Goal: Transaction & Acquisition: Purchase product/service

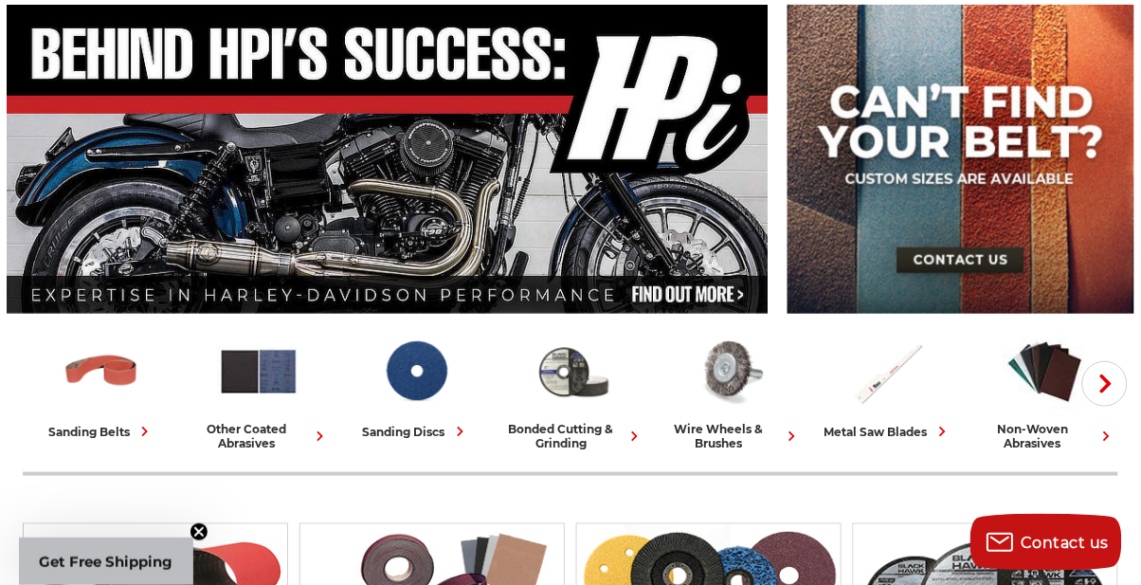
scroll to position [218, 0]
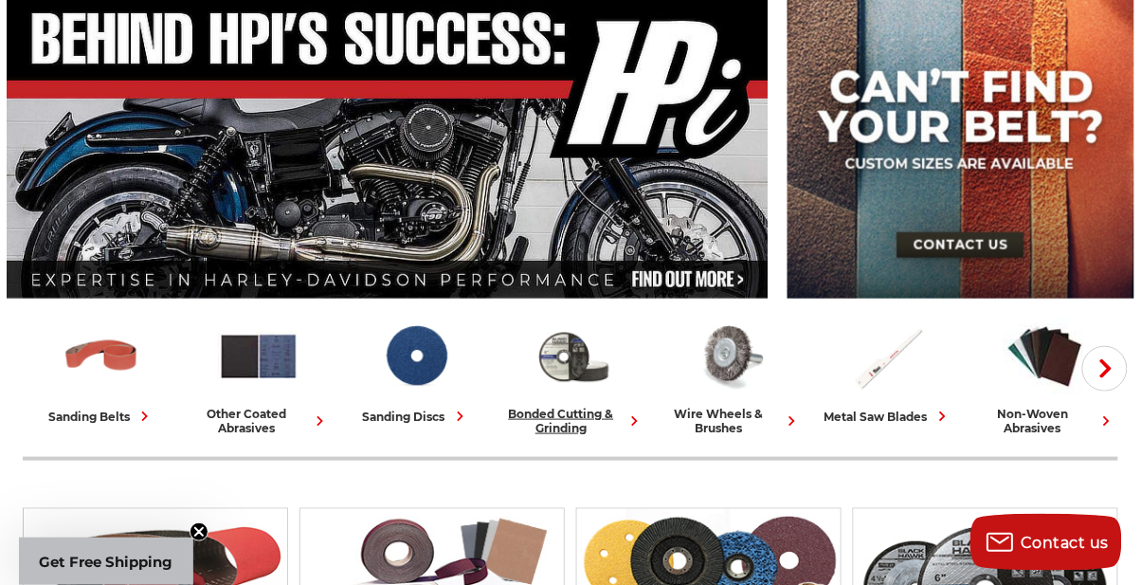
click at [573, 340] on img at bounding box center [573, 356] width 83 height 81
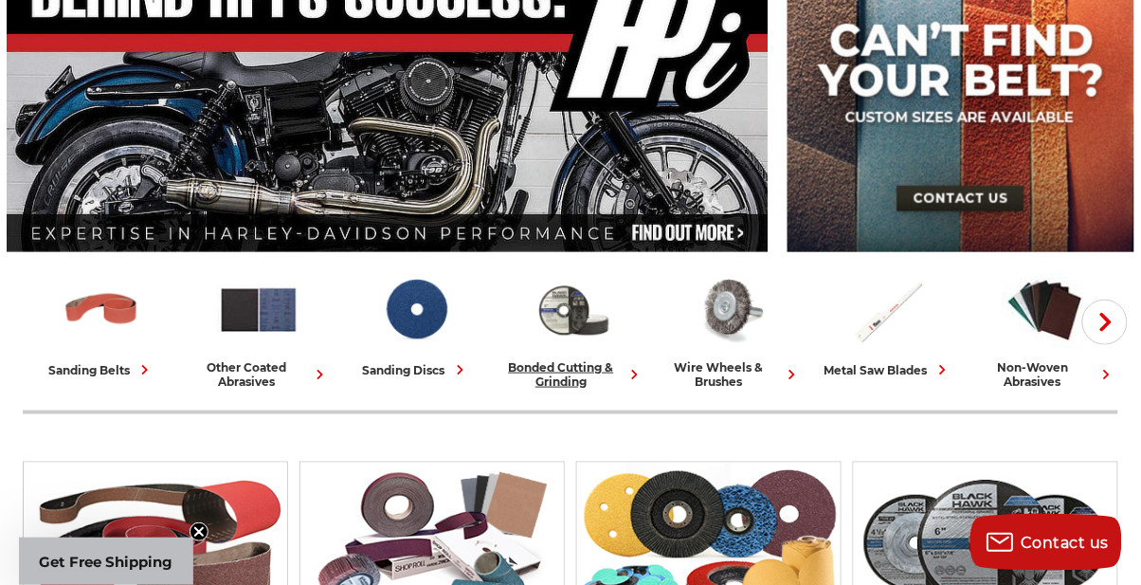
scroll to position [279, 0]
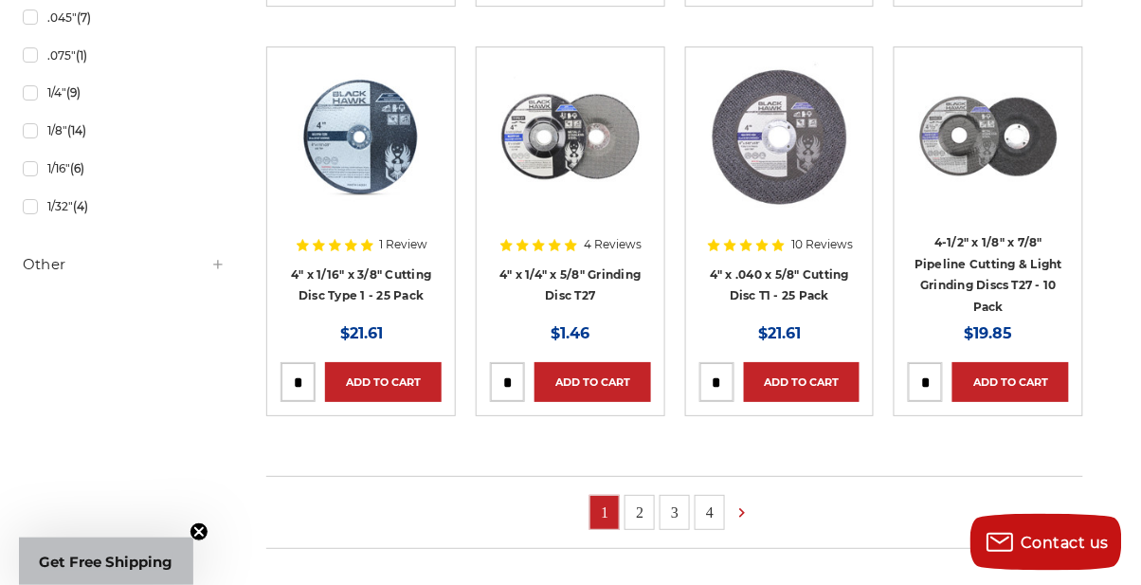
scroll to position [1424, 0]
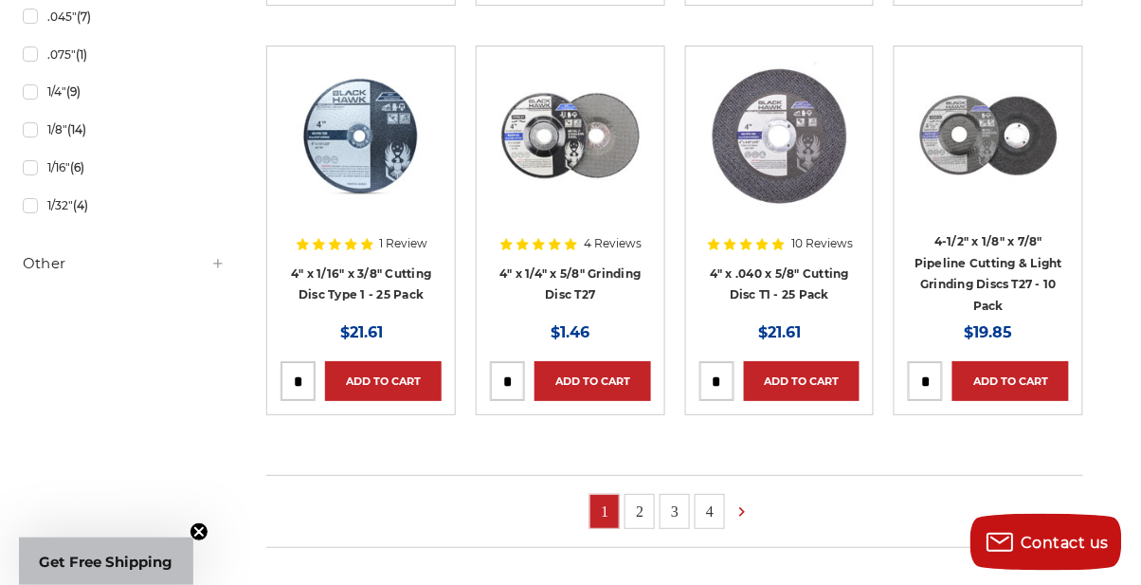
click at [654, 516] on link "2" at bounding box center [639, 511] width 28 height 33
type input "*"
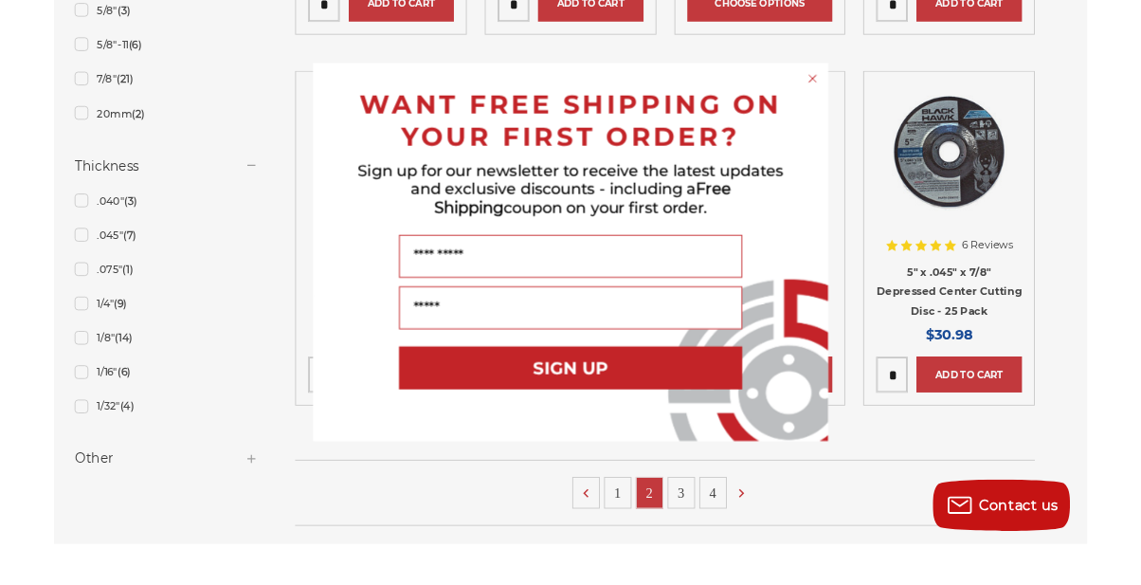
scroll to position [1136, 0]
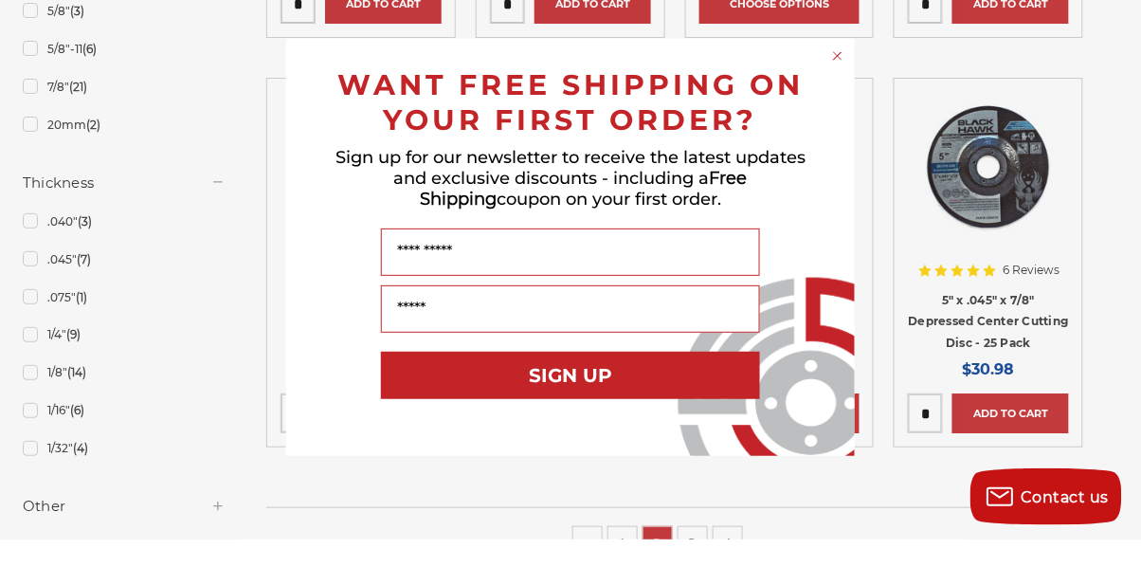
click at [841, 103] on circle "Close dialog" at bounding box center [838, 101] width 18 height 18
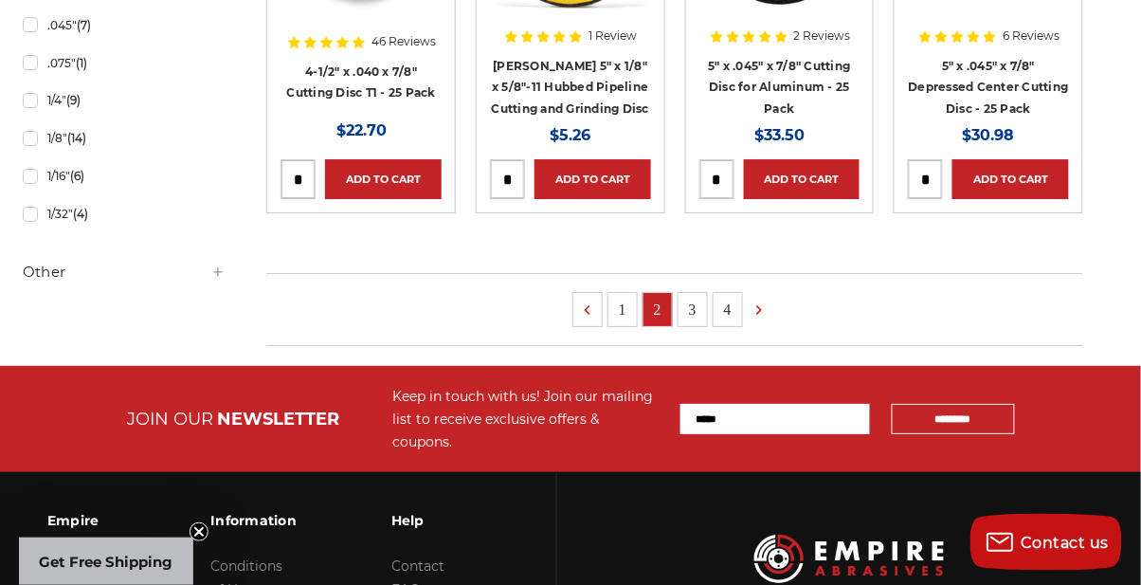
scroll to position [1418, 0]
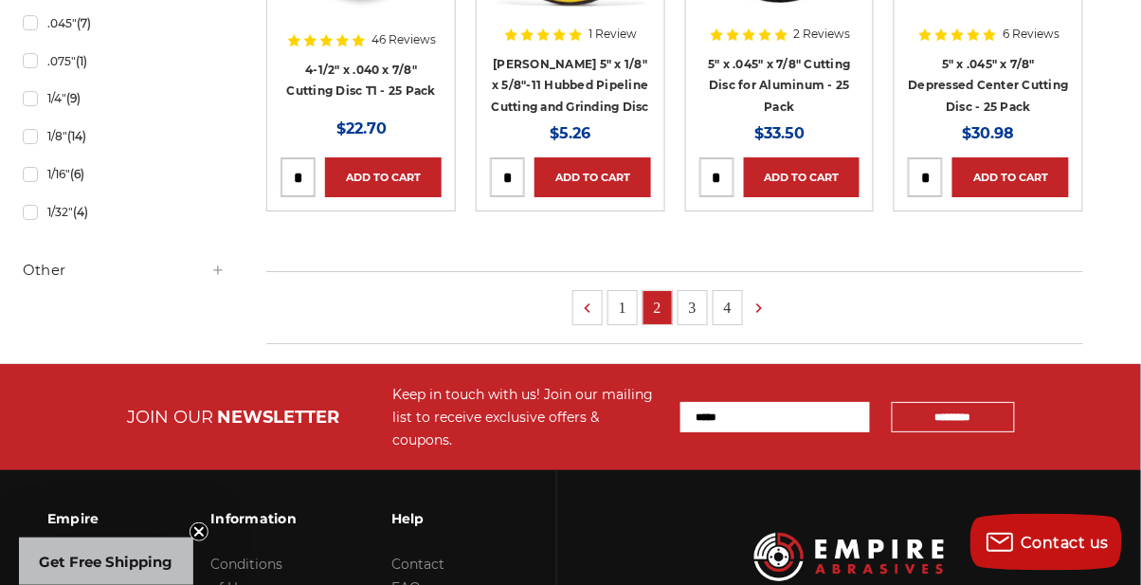
click at [687, 315] on link "3" at bounding box center [692, 307] width 28 height 33
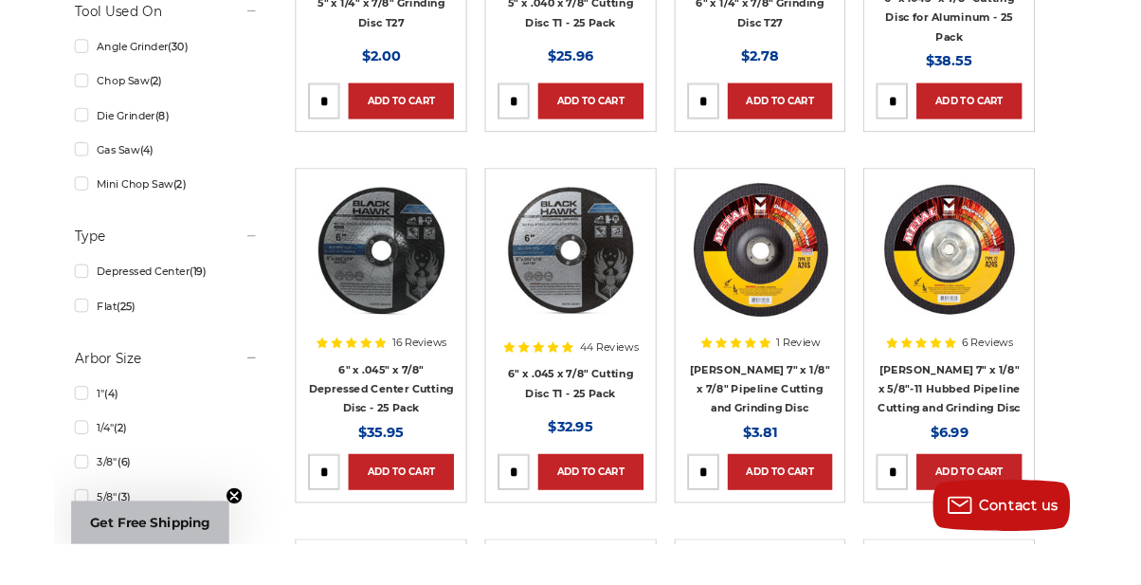
scroll to position [606, 0]
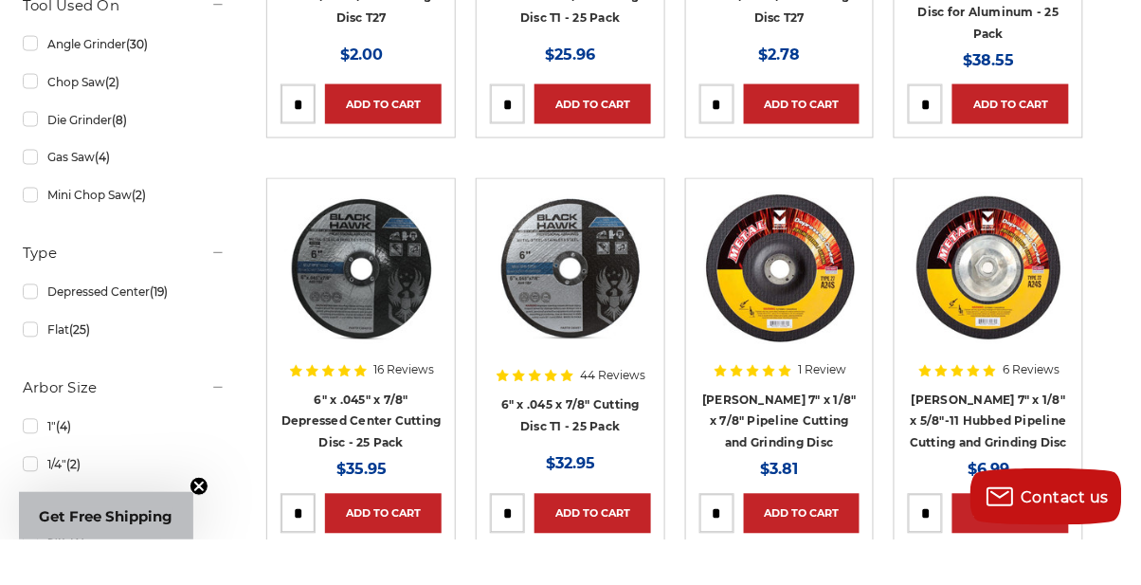
type input "*"
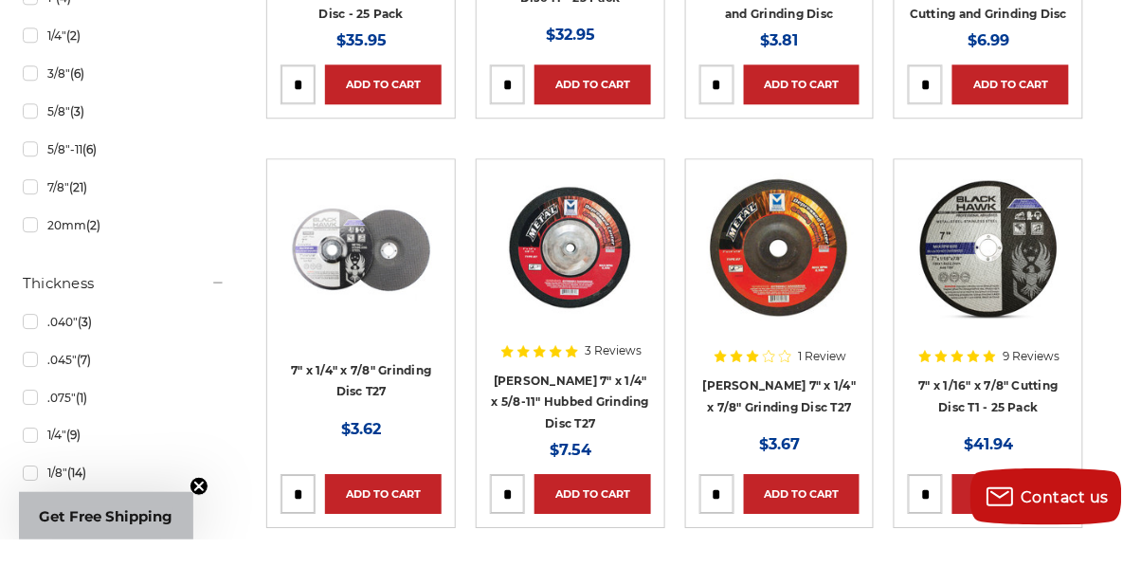
scroll to position [1037, 0]
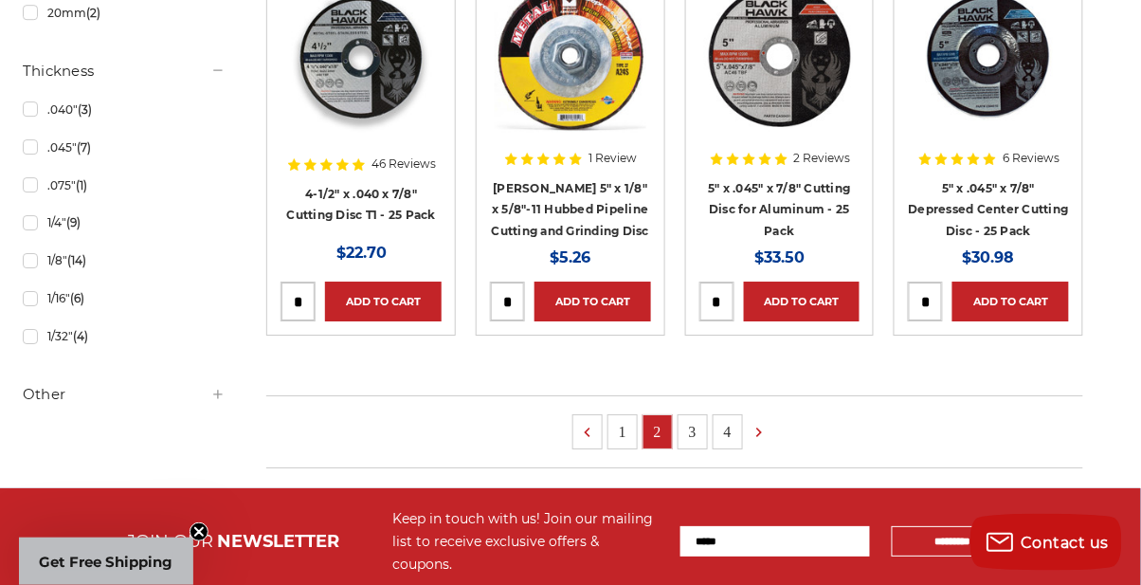
scroll to position [1298, 0]
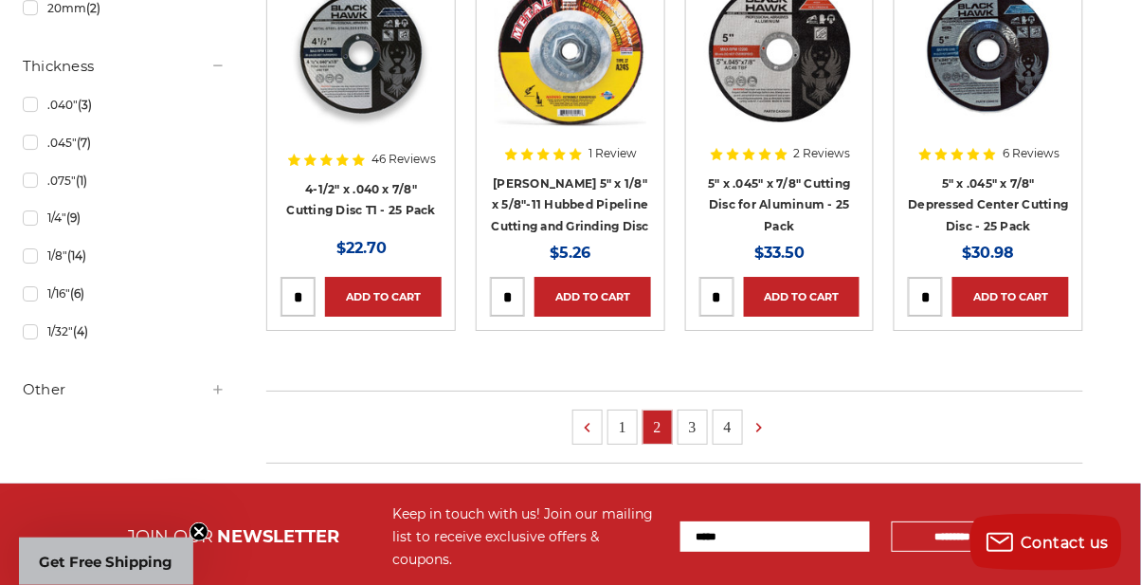
click at [696, 425] on link "3" at bounding box center [692, 426] width 28 height 33
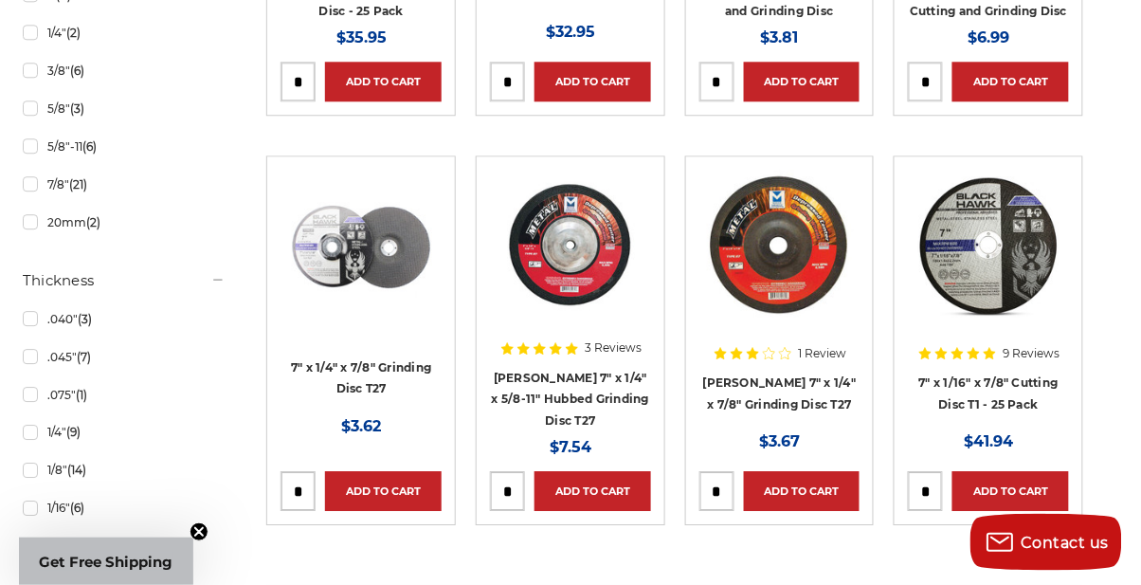
scroll to position [1086, 0]
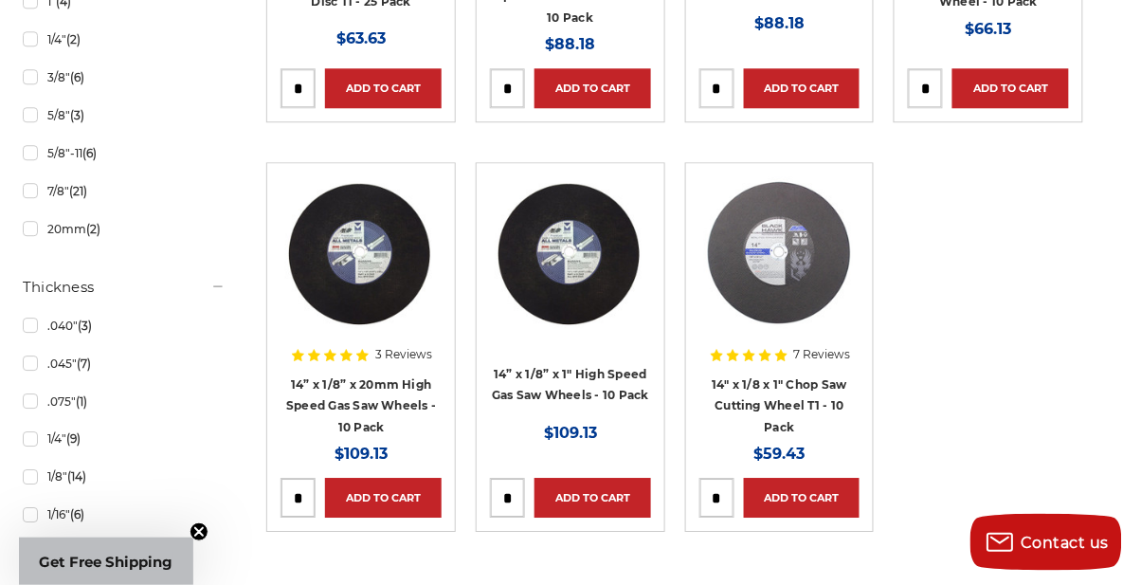
scroll to position [1086, 0]
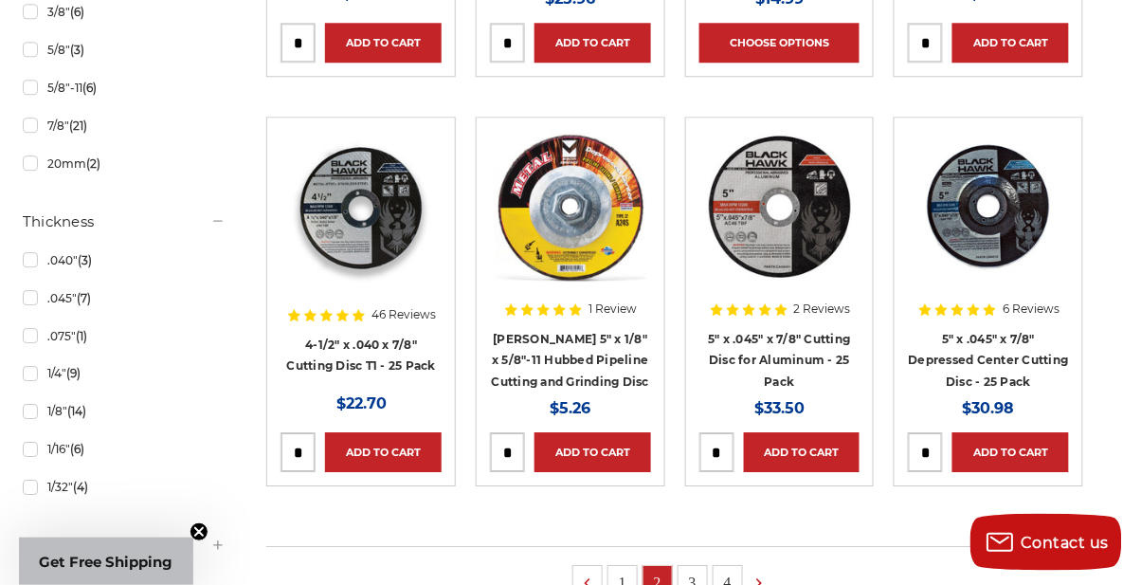
scroll to position [1143, 0]
click at [695, 574] on link "3" at bounding box center [692, 582] width 28 height 33
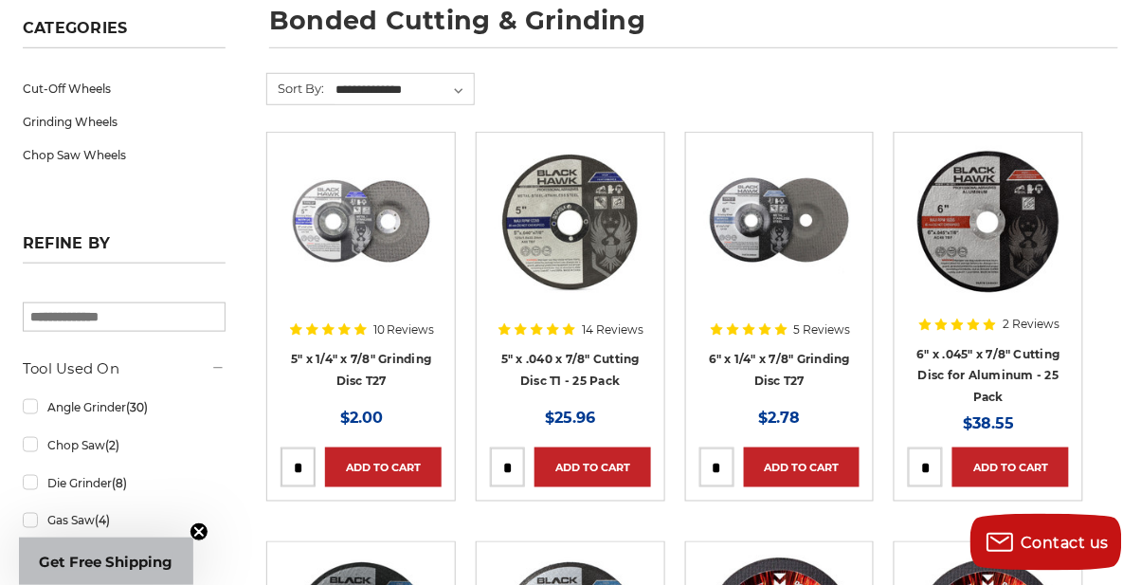
scroll to position [279, 0]
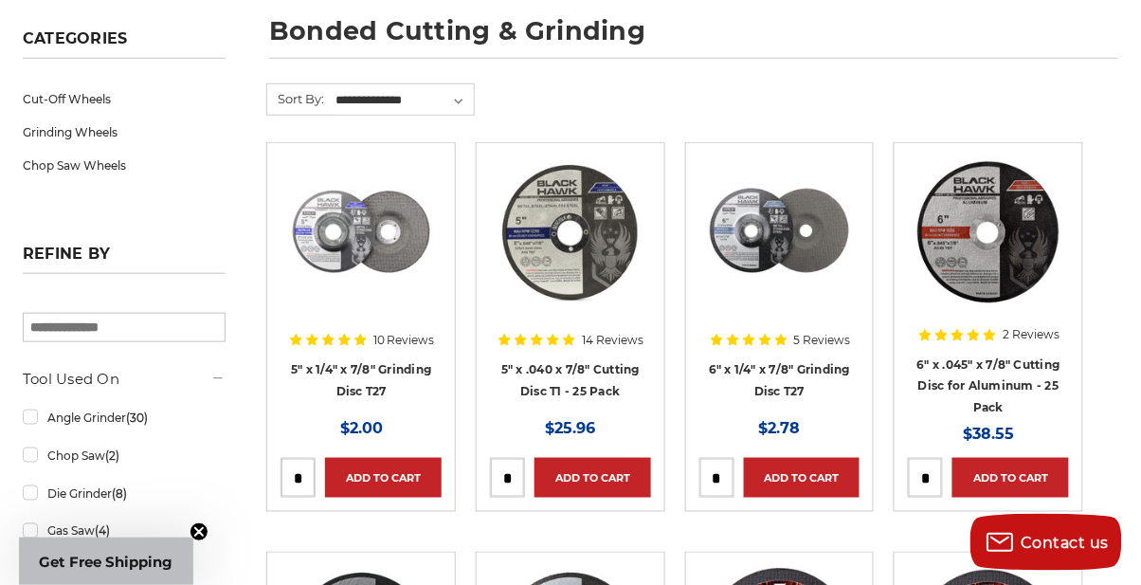
type input "*"
click at [407, 365] on link "5" x 1/4" x 7/8" Grinding Disc T27" at bounding box center [361, 380] width 140 height 36
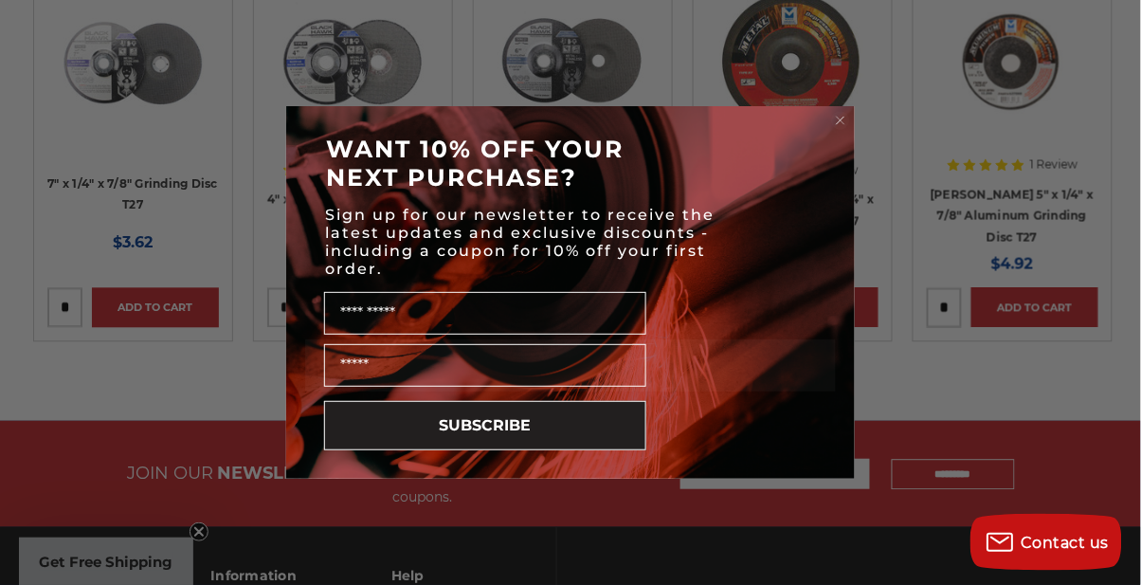
scroll to position [5451, 0]
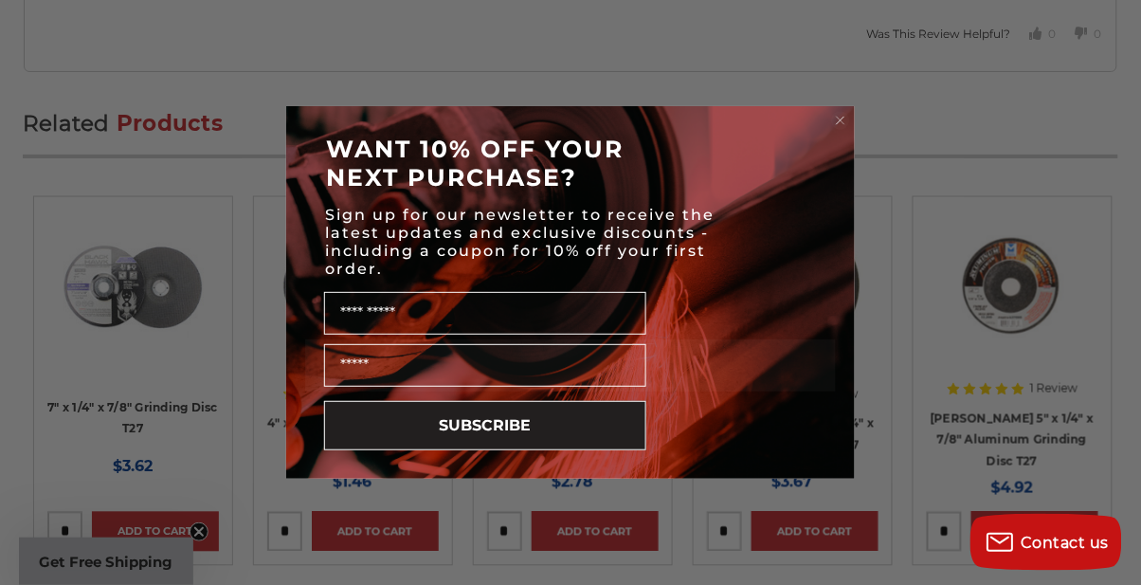
click at [843, 118] on circle "Close dialog" at bounding box center [841, 121] width 18 height 18
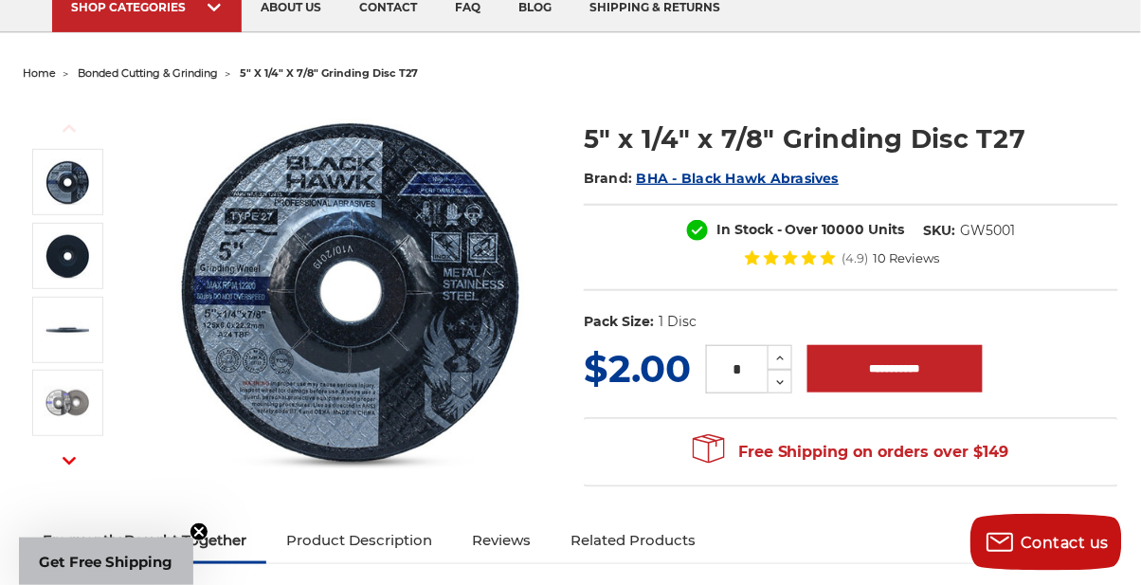
scroll to position [145, 0]
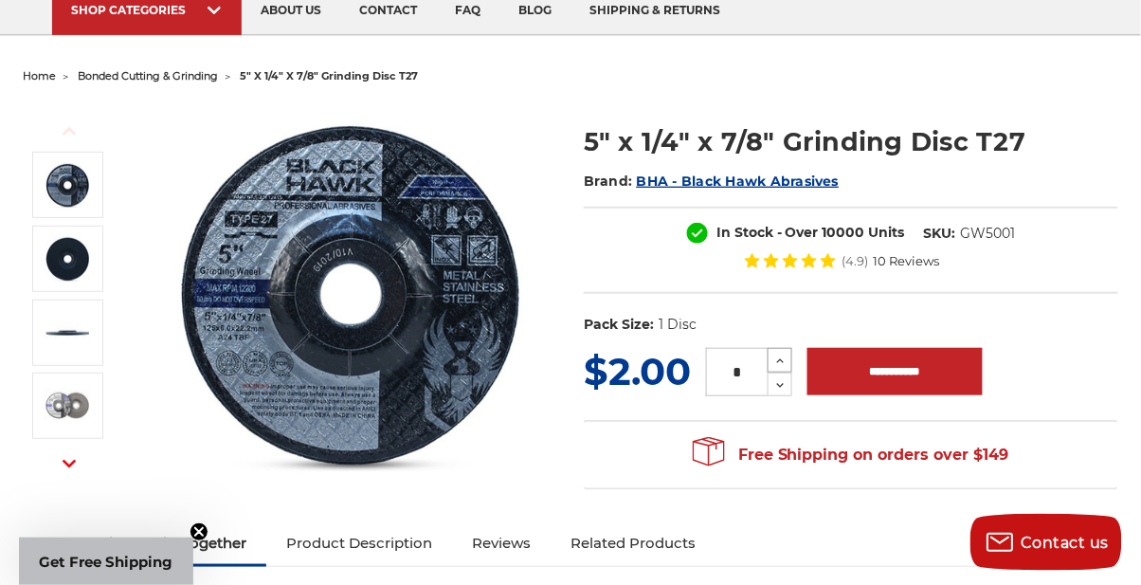
click at [778, 356] on icon at bounding box center [780, 361] width 14 height 17
click at [778, 355] on icon at bounding box center [780, 361] width 14 height 17
click at [777, 354] on icon at bounding box center [780, 361] width 14 height 17
click at [776, 354] on icon at bounding box center [780, 361] width 14 height 17
click at [775, 354] on icon at bounding box center [780, 361] width 14 height 17
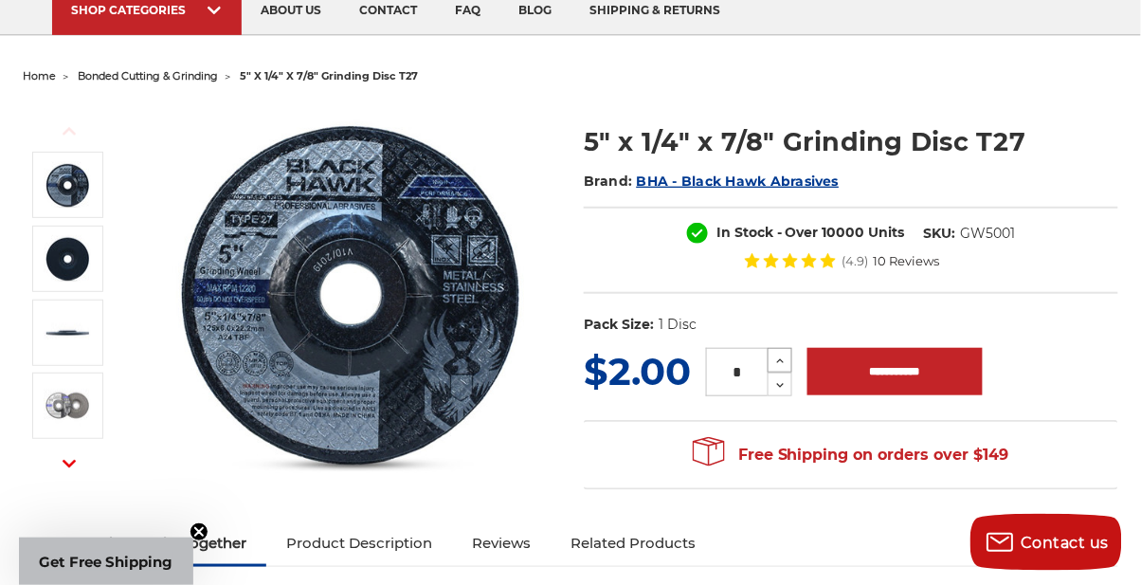
click at [774, 355] on icon at bounding box center [780, 361] width 14 height 17
click at [775, 356] on icon at bounding box center [780, 361] width 14 height 17
click at [775, 355] on icon at bounding box center [780, 361] width 14 height 17
click at [776, 355] on icon at bounding box center [780, 361] width 14 height 17
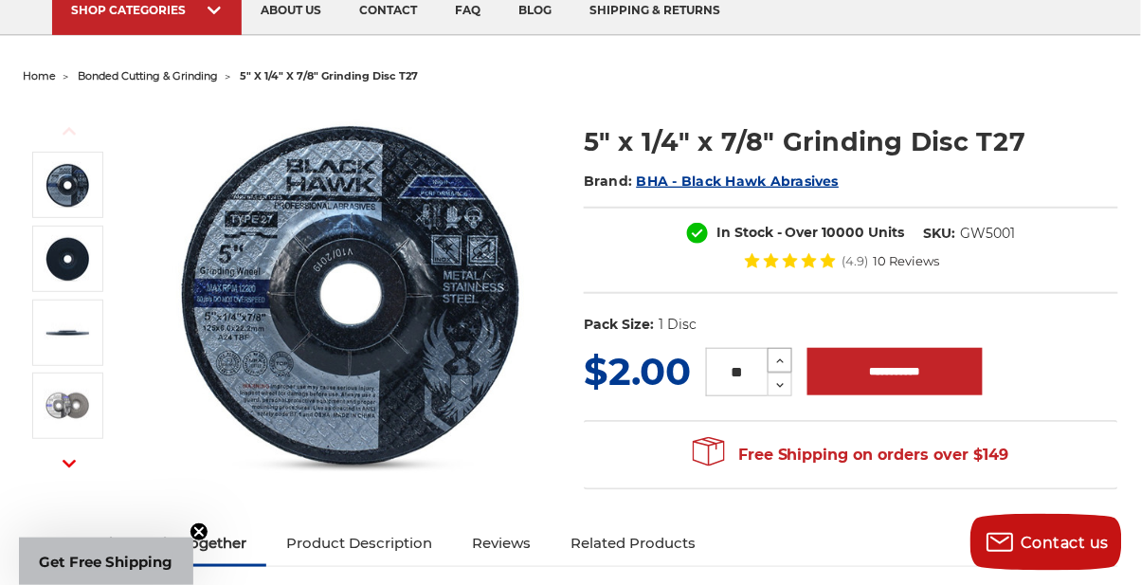
click at [775, 355] on icon at bounding box center [780, 361] width 14 height 17
click at [774, 355] on icon at bounding box center [780, 361] width 14 height 17
click at [775, 356] on icon at bounding box center [780, 361] width 14 height 17
click at [773, 355] on icon at bounding box center [780, 360] width 15 height 15
click at [772, 353] on button "Increase Quantity:" at bounding box center [780, 360] width 25 height 25
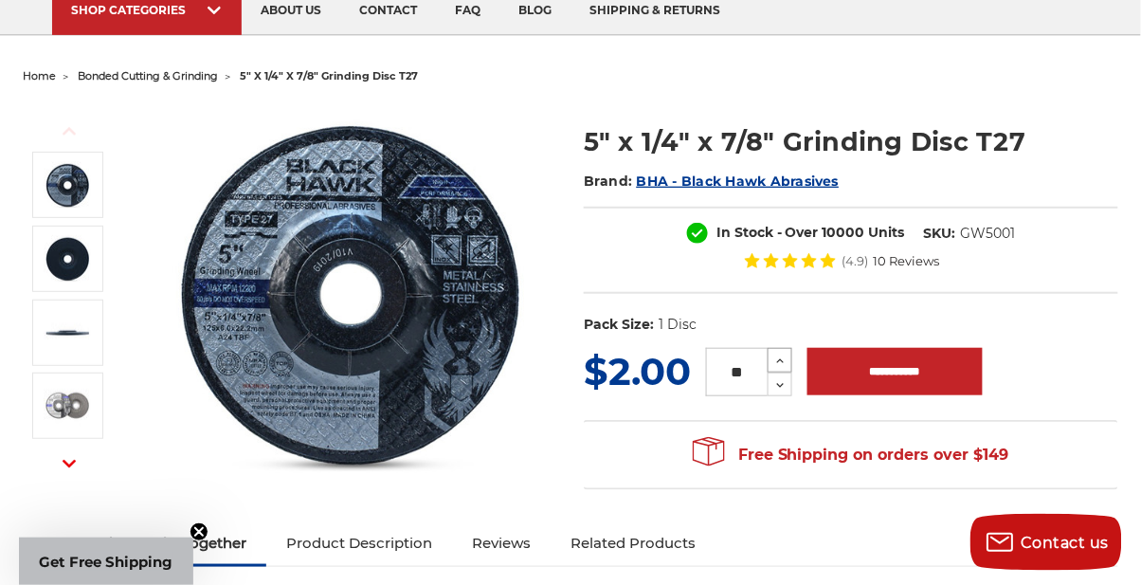
click at [772, 356] on button "Increase Quantity:" at bounding box center [780, 360] width 25 height 25
click at [774, 354] on icon at bounding box center [780, 360] width 15 height 15
click at [774, 356] on icon at bounding box center [780, 360] width 15 height 15
click at [776, 353] on icon at bounding box center [780, 361] width 14 height 17
click at [775, 355] on icon at bounding box center [780, 361] width 14 height 17
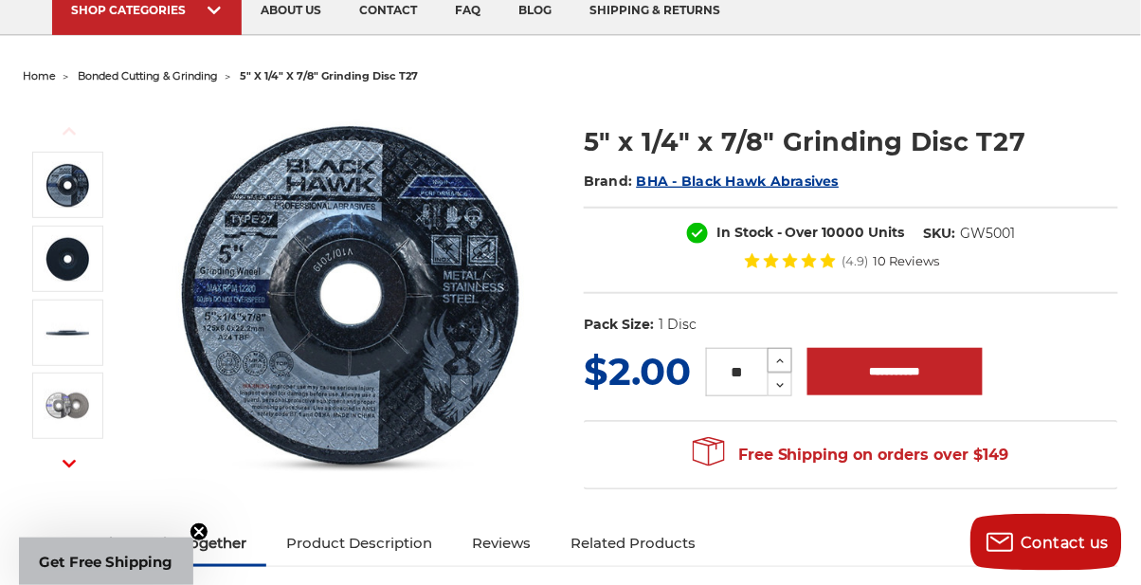
click at [775, 353] on icon at bounding box center [780, 361] width 14 height 17
click at [775, 356] on icon at bounding box center [780, 361] width 14 height 17
click at [776, 356] on icon at bounding box center [780, 361] width 14 height 17
click at [770, 355] on button "Increase Quantity:" at bounding box center [780, 360] width 25 height 25
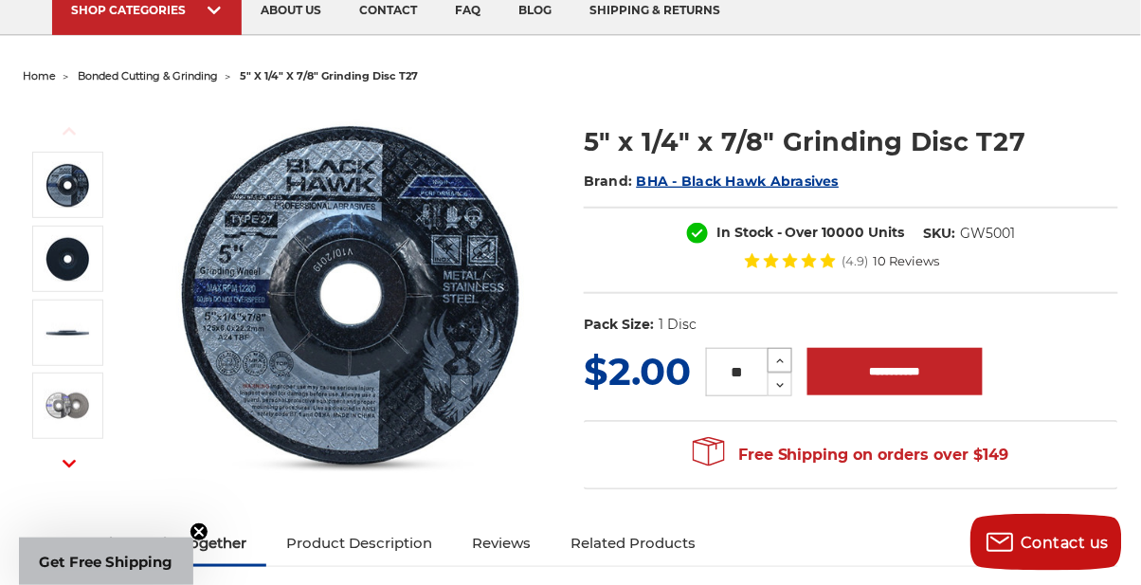
click at [771, 355] on button "Increase Quantity:" at bounding box center [780, 360] width 25 height 25
click at [770, 355] on button "Increase Quantity:" at bounding box center [780, 360] width 25 height 25
click at [773, 353] on button "Increase Quantity:" at bounding box center [780, 360] width 25 height 25
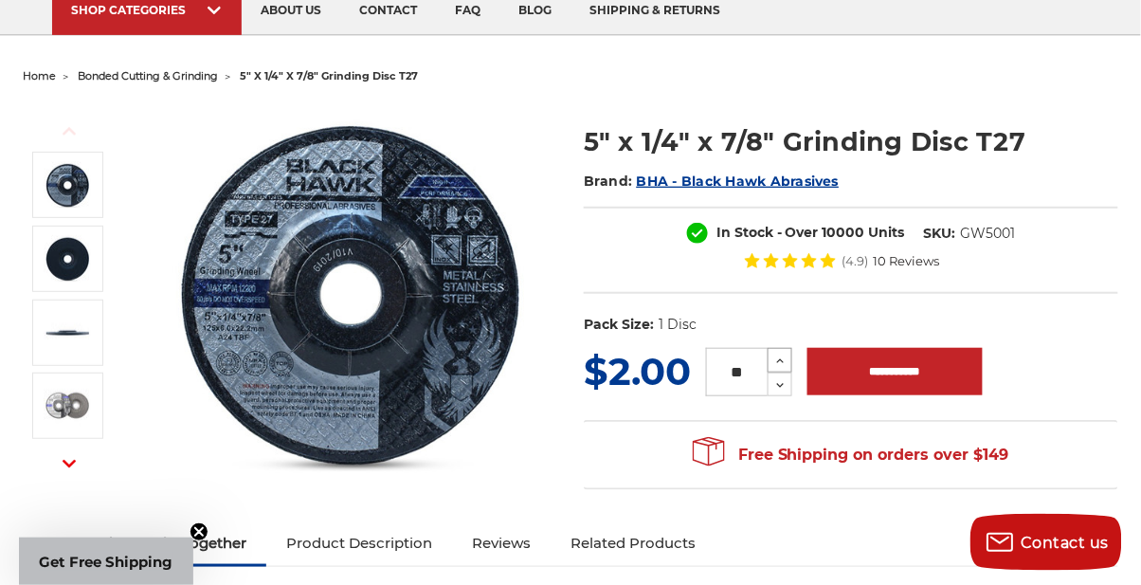
click at [773, 353] on button "Increase Quantity:" at bounding box center [780, 360] width 25 height 25
click at [774, 353] on icon at bounding box center [780, 361] width 14 height 17
click at [775, 353] on icon at bounding box center [780, 361] width 14 height 17
click at [776, 353] on icon at bounding box center [780, 361] width 14 height 17
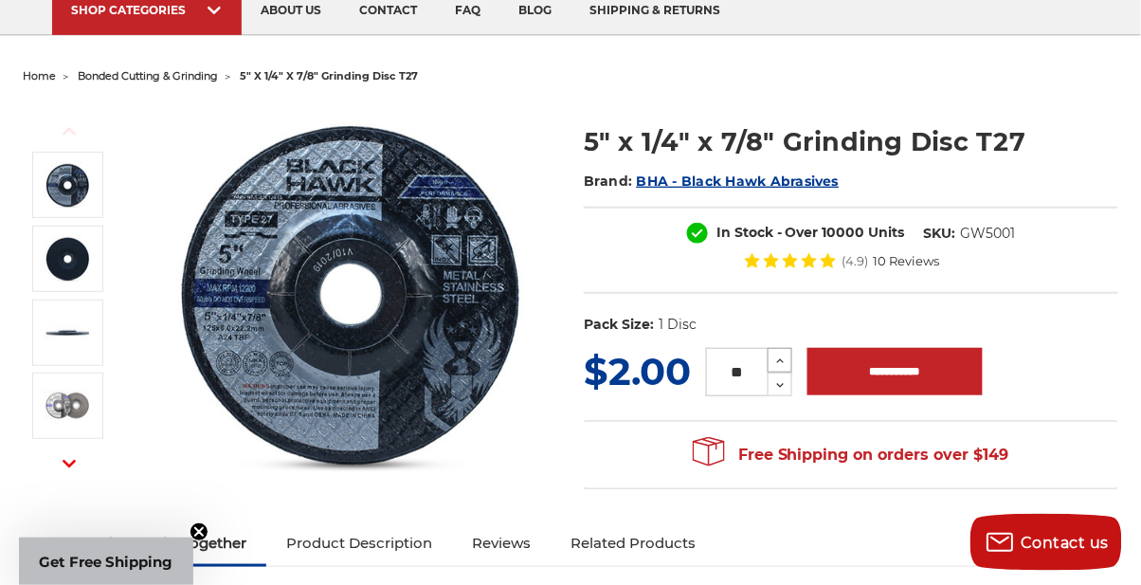
click at [776, 353] on icon at bounding box center [780, 361] width 14 height 17
click at [775, 353] on icon at bounding box center [780, 361] width 14 height 17
click at [774, 354] on icon at bounding box center [780, 361] width 14 height 17
click at [775, 353] on icon at bounding box center [780, 361] width 14 height 17
click at [774, 354] on icon at bounding box center [780, 361] width 14 height 17
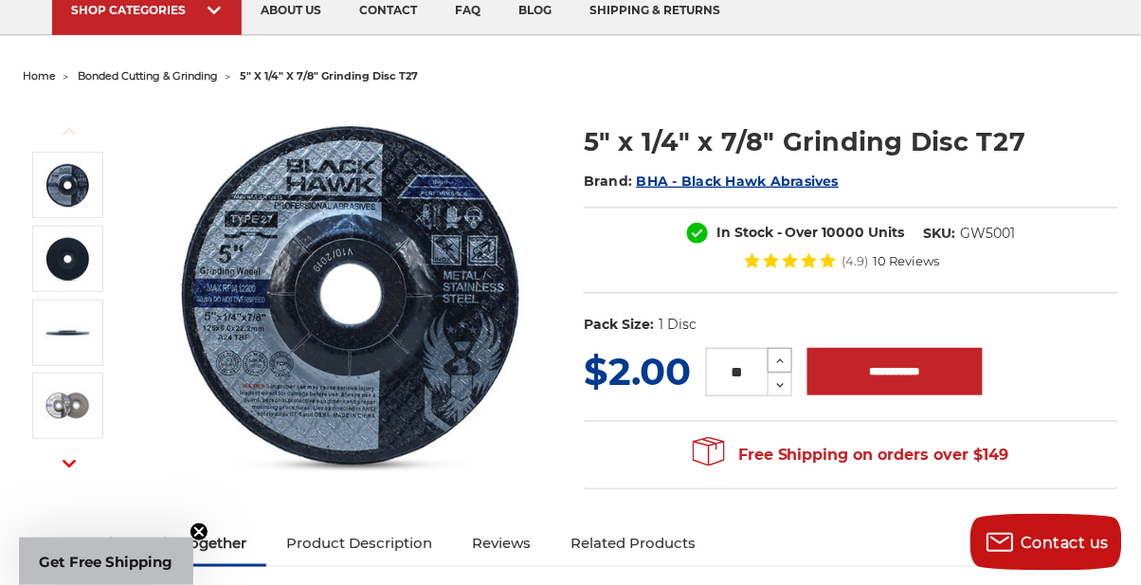
click at [773, 353] on button "Increase Quantity:" at bounding box center [780, 360] width 25 height 25
click at [774, 353] on icon at bounding box center [780, 360] width 15 height 15
click at [773, 353] on button "Increase Quantity:" at bounding box center [780, 360] width 25 height 25
click at [772, 353] on button "Increase Quantity:" at bounding box center [780, 360] width 25 height 25
click at [773, 353] on button "Increase Quantity:" at bounding box center [780, 360] width 25 height 25
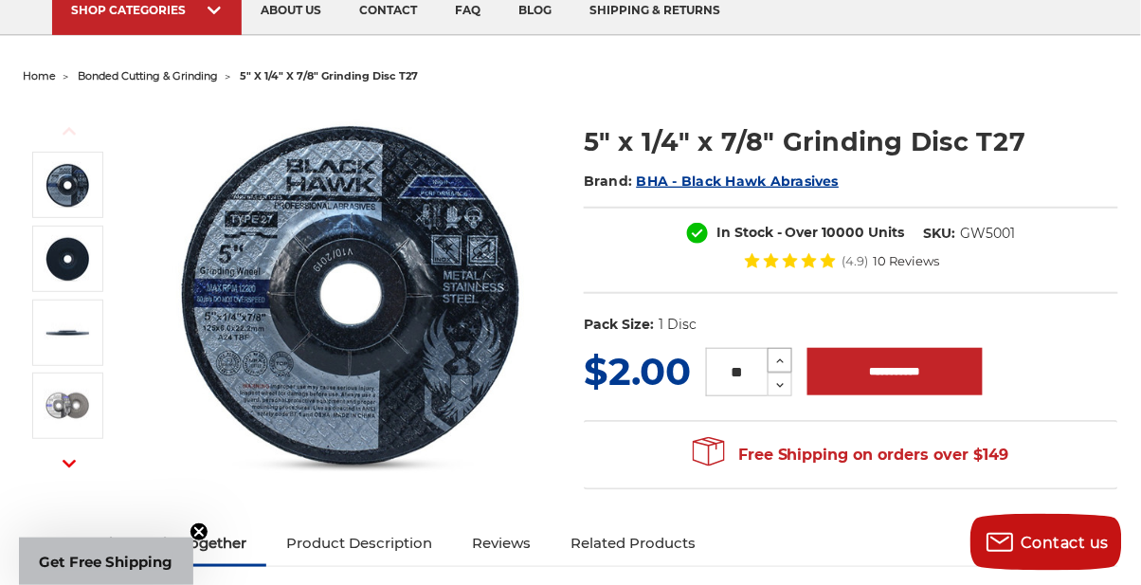
click at [773, 352] on button "Increase Quantity:" at bounding box center [780, 360] width 25 height 25
click at [770, 352] on button "Increase Quantity:" at bounding box center [780, 360] width 25 height 25
click at [771, 353] on button "Increase Quantity:" at bounding box center [780, 360] width 25 height 25
click at [772, 353] on button "Increase Quantity:" at bounding box center [780, 360] width 25 height 25
click at [773, 351] on button "Increase Quantity:" at bounding box center [780, 360] width 25 height 25
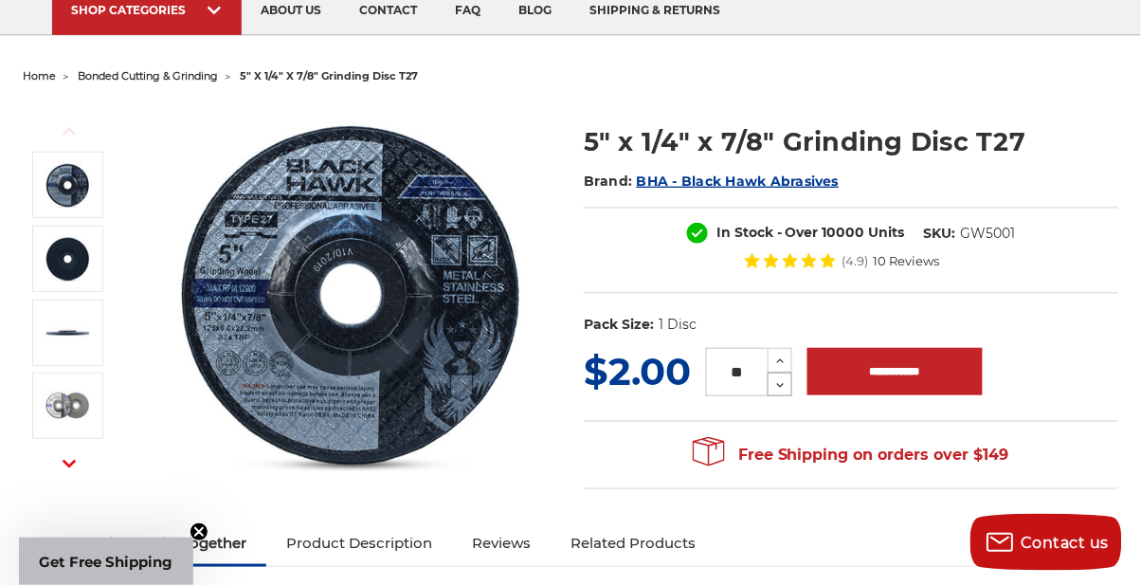
click at [779, 380] on icon at bounding box center [780, 385] width 14 height 17
type input "**"
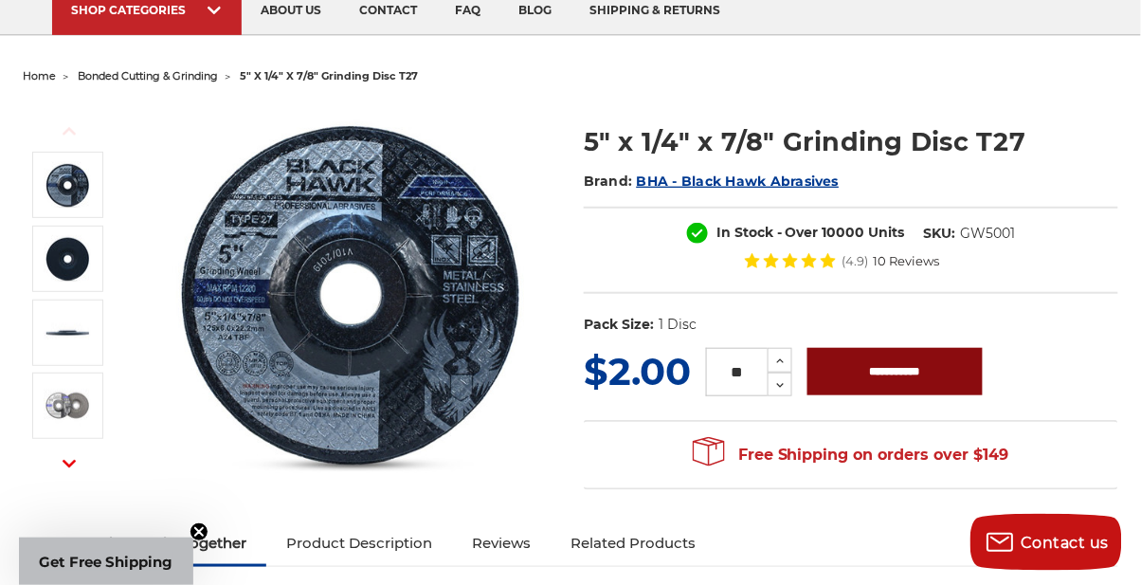
click at [909, 370] on input "**********" at bounding box center [894, 371] width 175 height 47
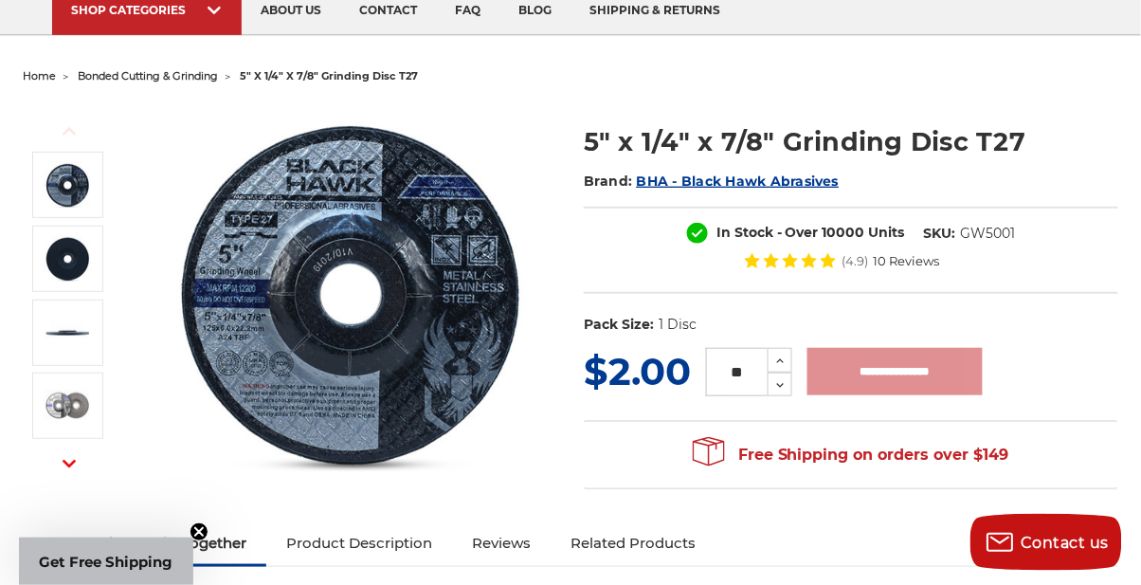
type input "**********"
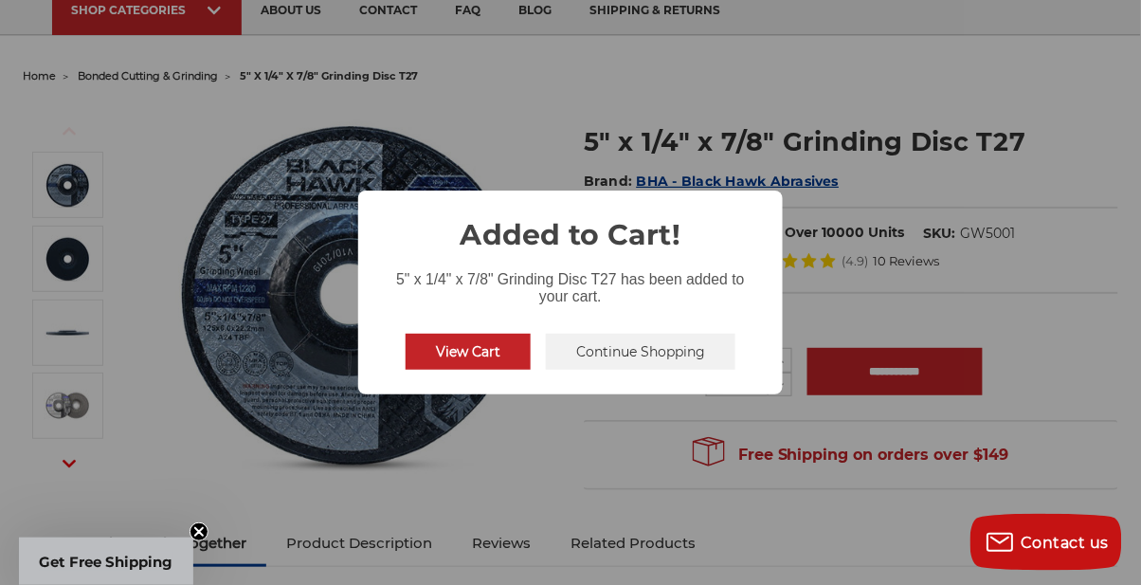
click at [489, 348] on button "View Cart" at bounding box center [468, 352] width 125 height 36
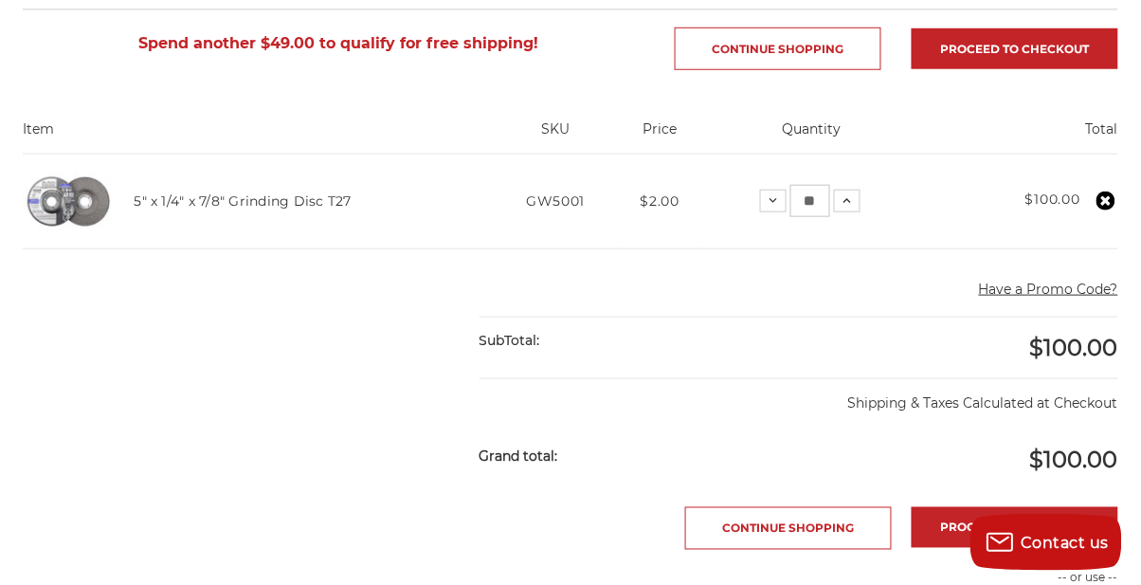
scroll to position [336, 0]
click at [750, 529] on link "Continue Shopping" at bounding box center [788, 528] width 207 height 43
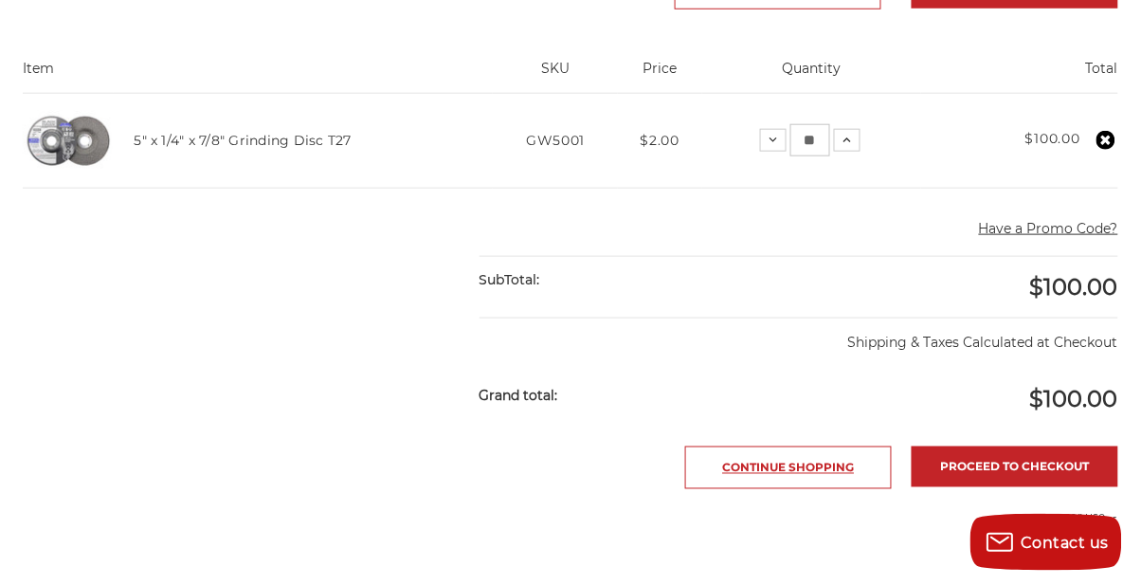
scroll to position [397, 0]
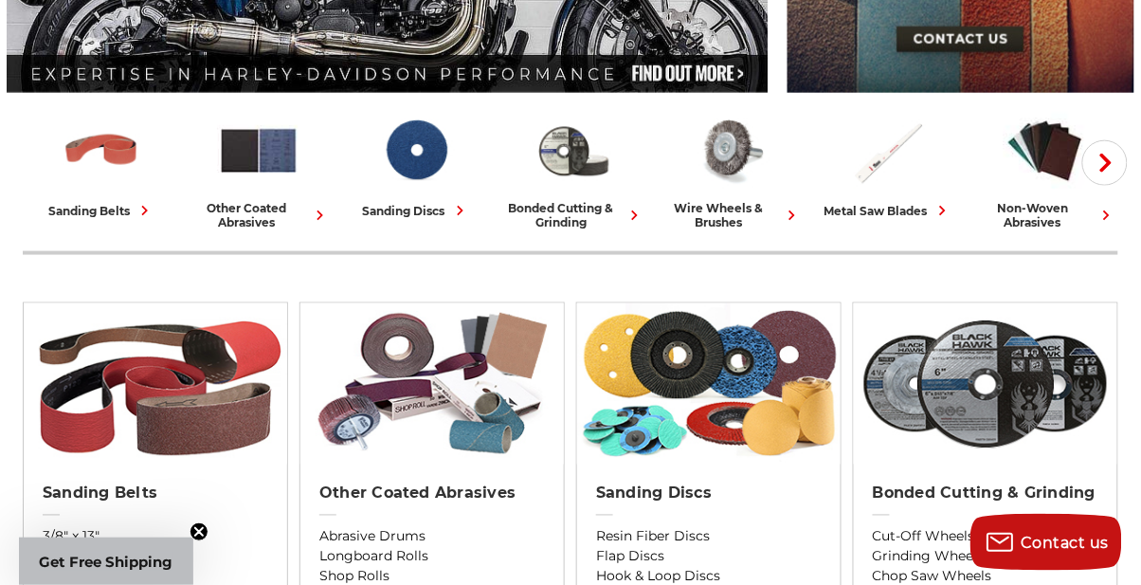
scroll to position [425, 0]
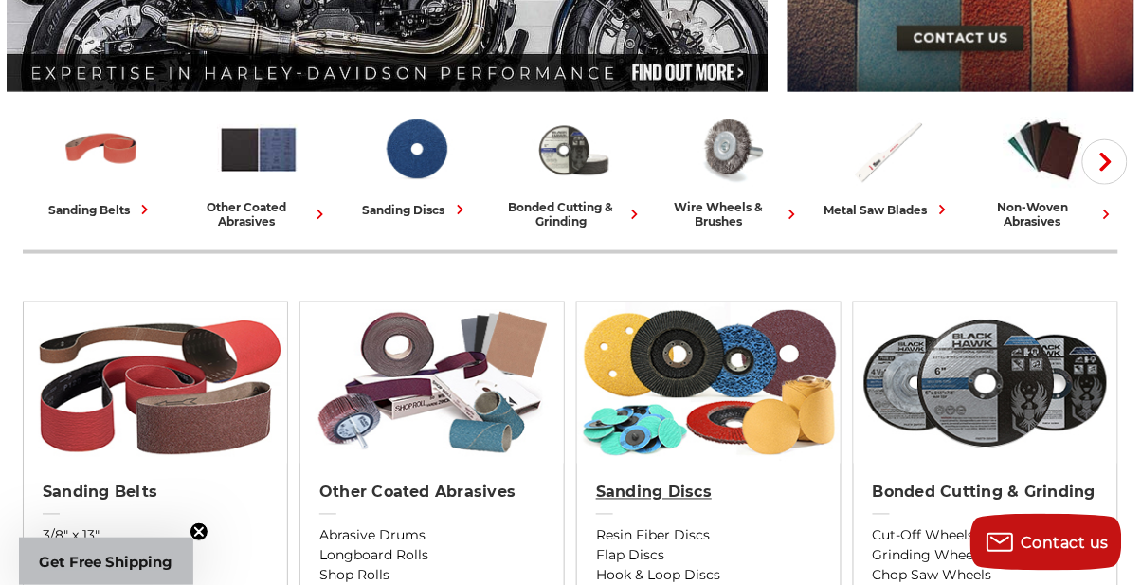
click at [678, 485] on h2 "Sanding Discs" at bounding box center [709, 492] width 226 height 19
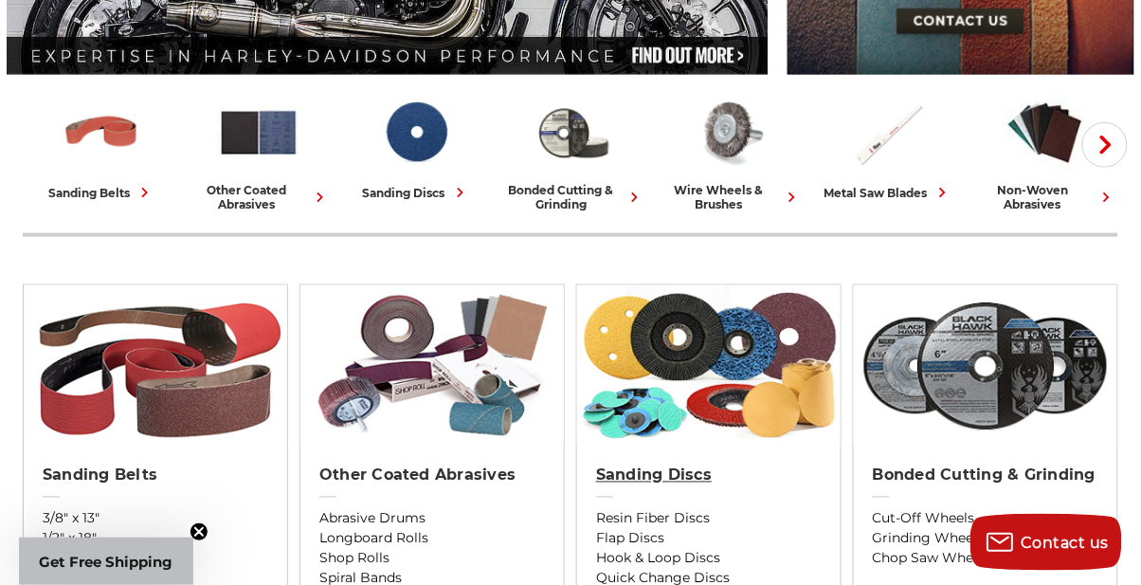
scroll to position [485, 0]
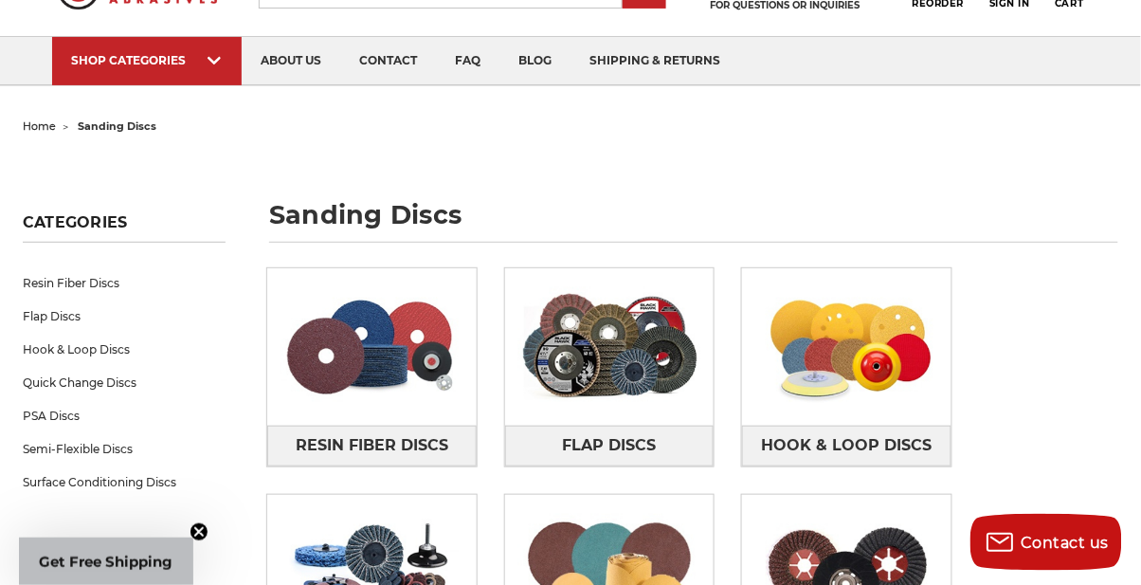
click at [652, 407] on img at bounding box center [609, 347] width 208 height 146
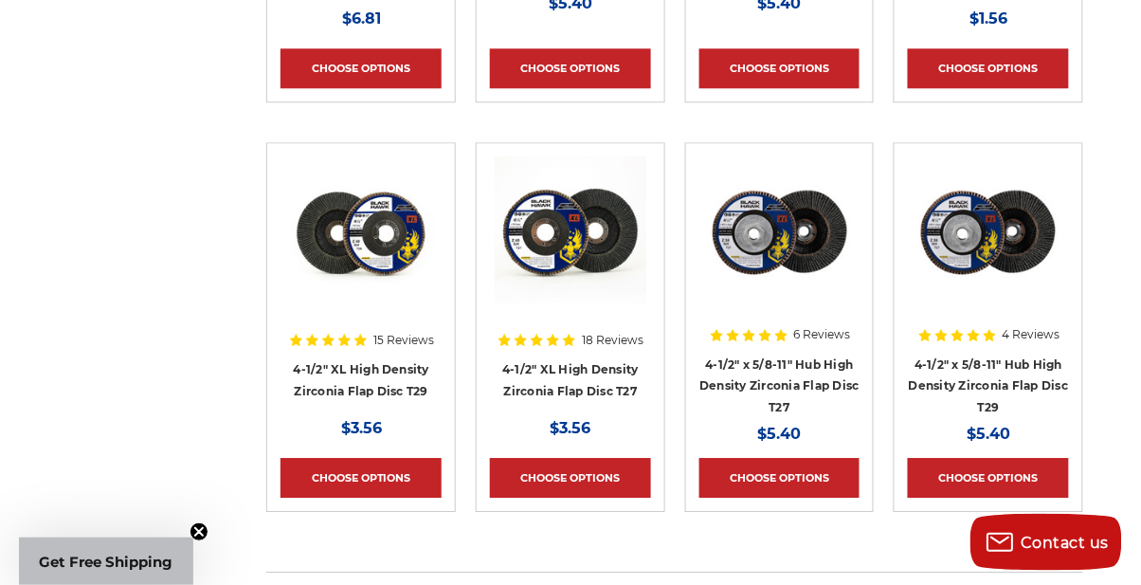
scroll to position [1120, 0]
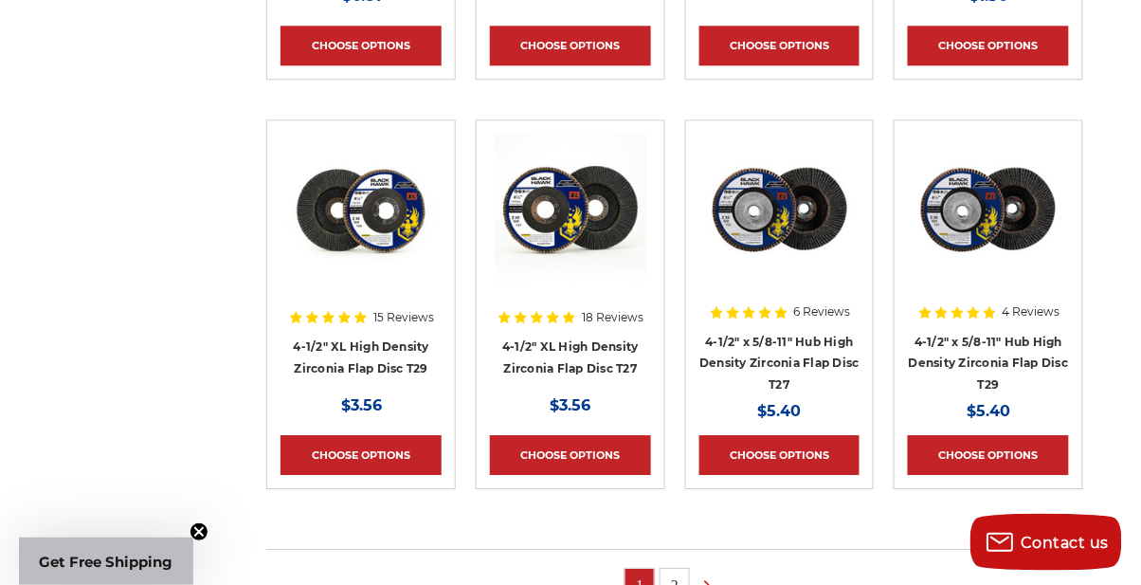
click at [680, 571] on link "2" at bounding box center [674, 585] width 28 height 33
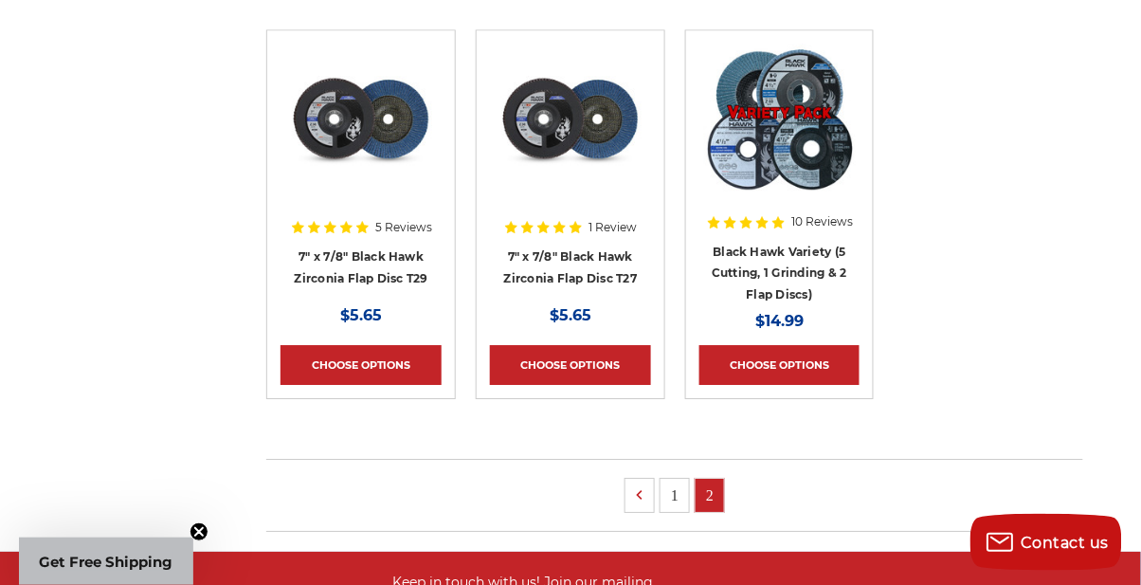
scroll to position [1214, 0]
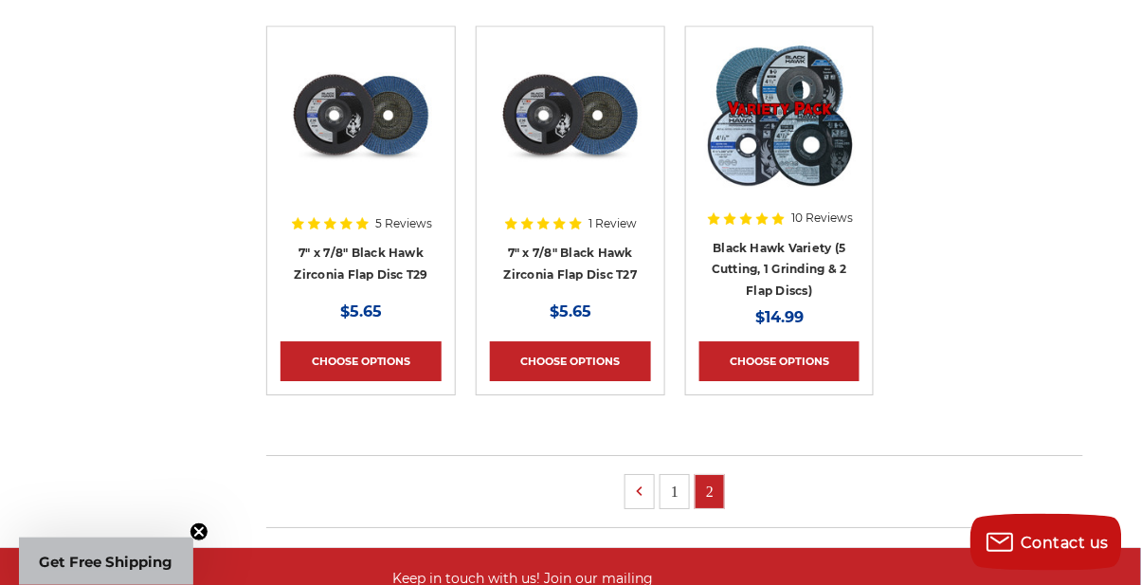
click at [679, 488] on link "1" at bounding box center [674, 491] width 28 height 33
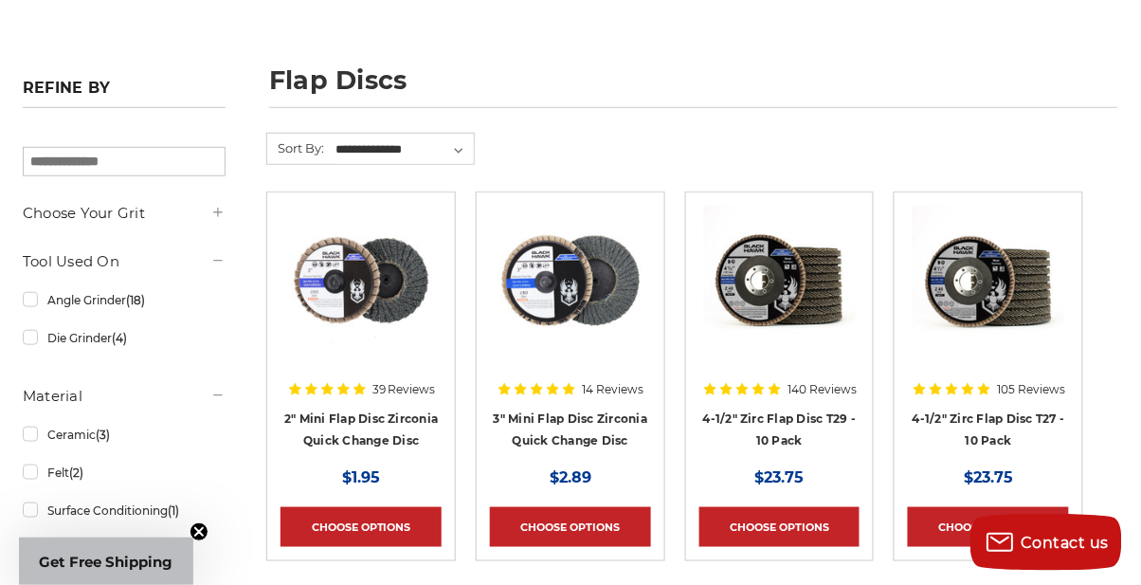
scroll to position [235, 0]
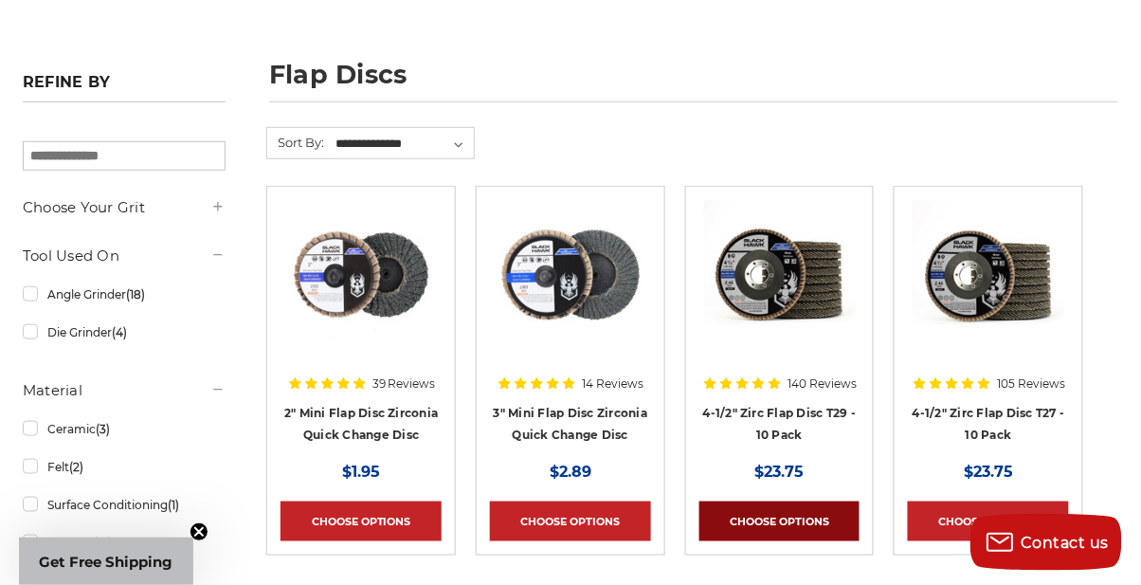
click at [812, 512] on link "Choose Options" at bounding box center [779, 521] width 161 height 40
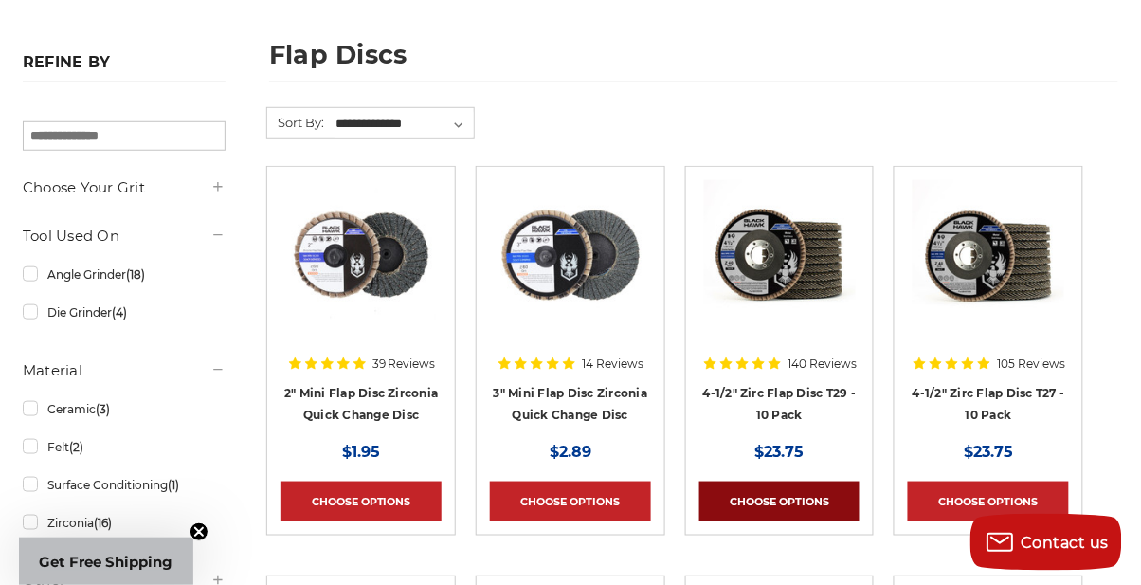
scroll to position [296, 0]
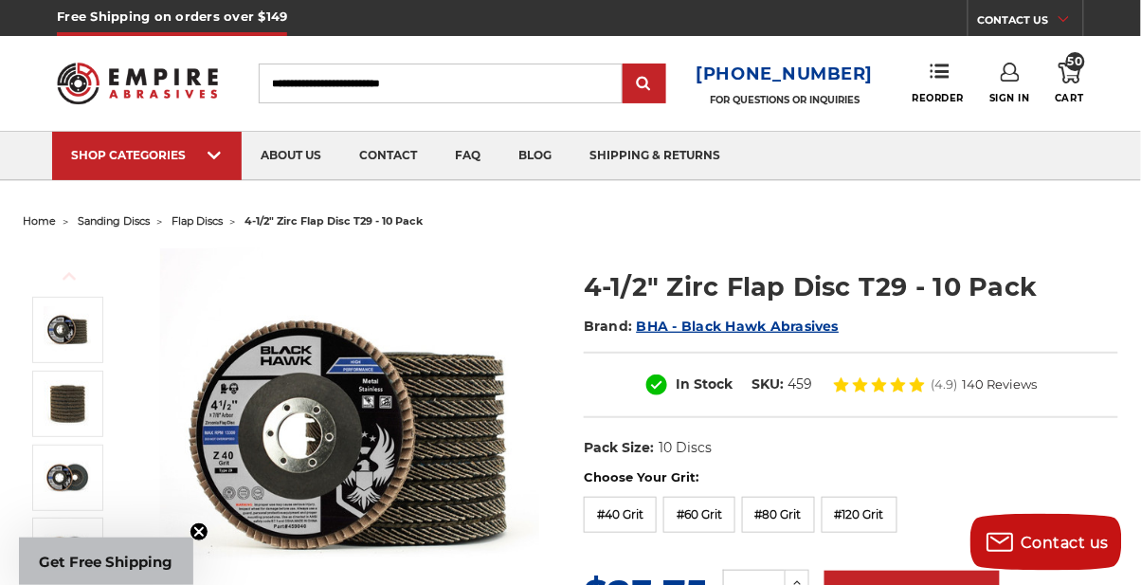
click at [625, 514] on label "#40 Grit" at bounding box center [620, 515] width 73 height 36
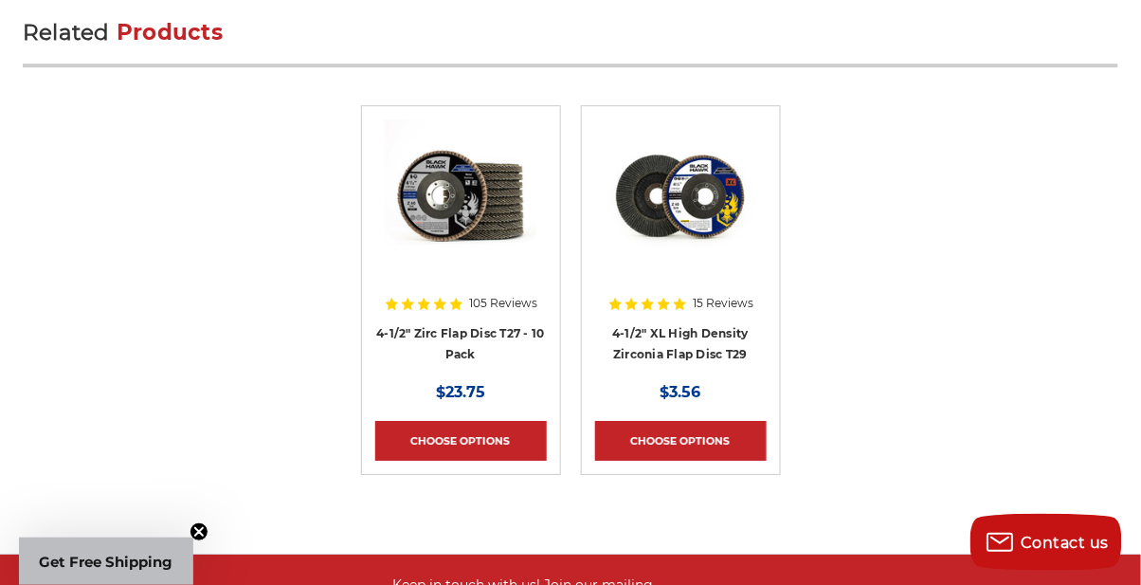
scroll to position [6127, 0]
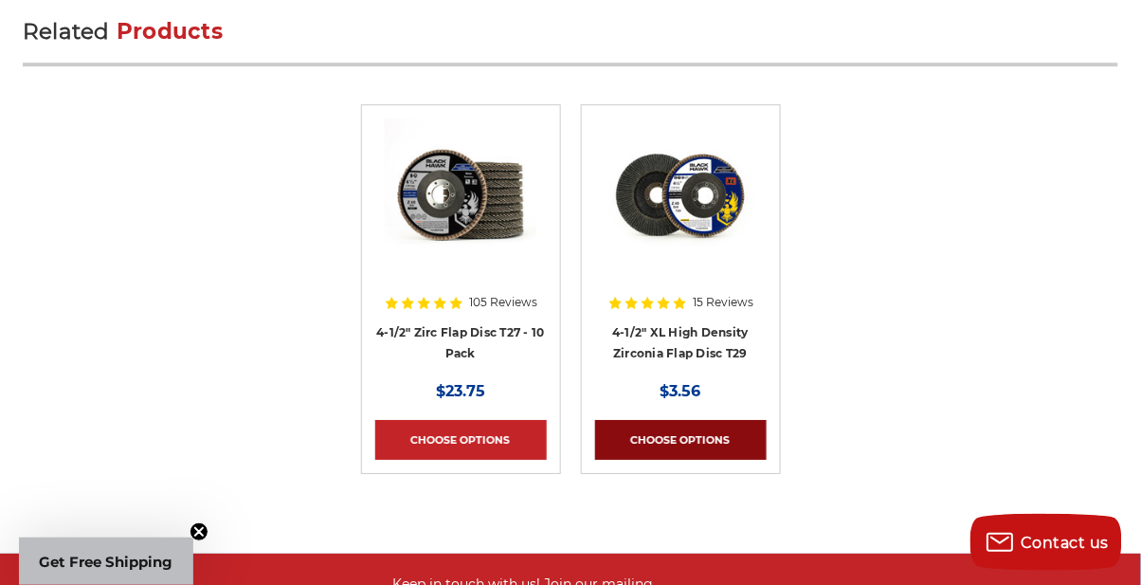
click at [727, 420] on link "Choose Options" at bounding box center [681, 440] width 172 height 40
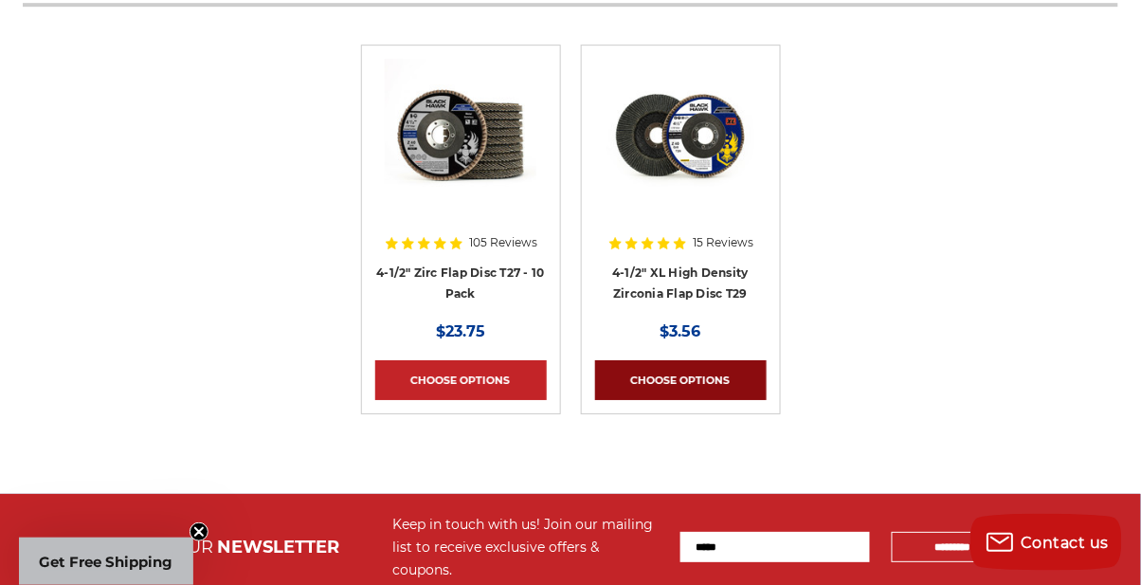
scroll to position [6188, 0]
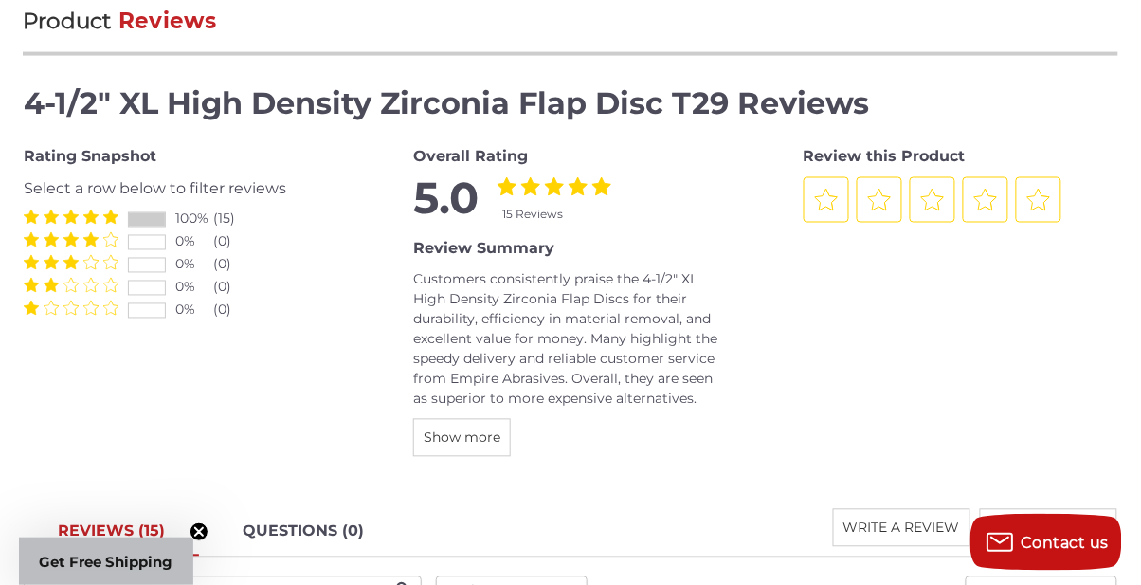
scroll to position [2230, 0]
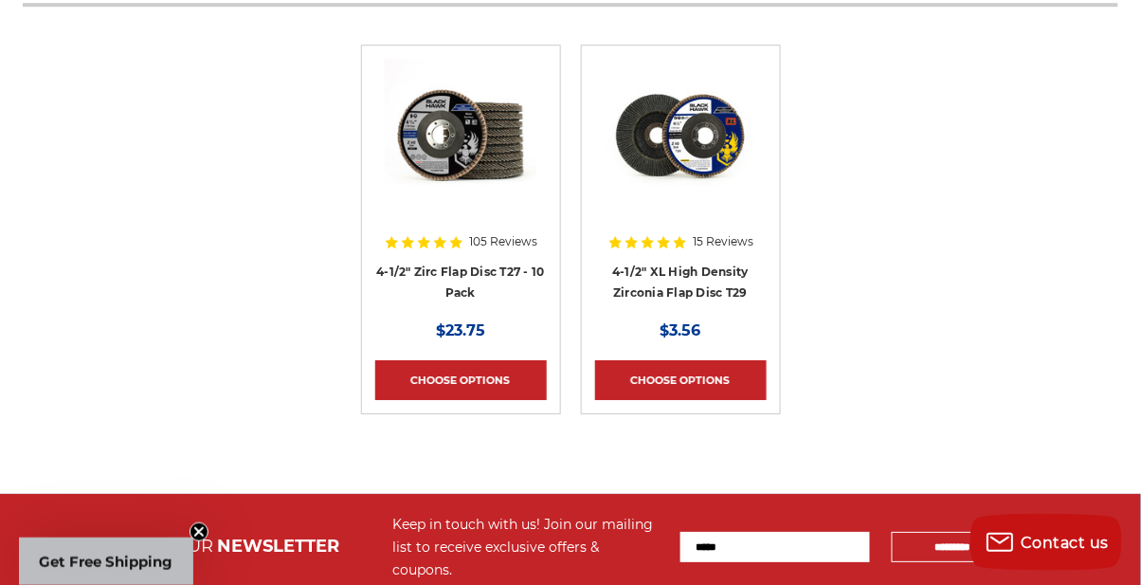
scroll to position [6165, 0]
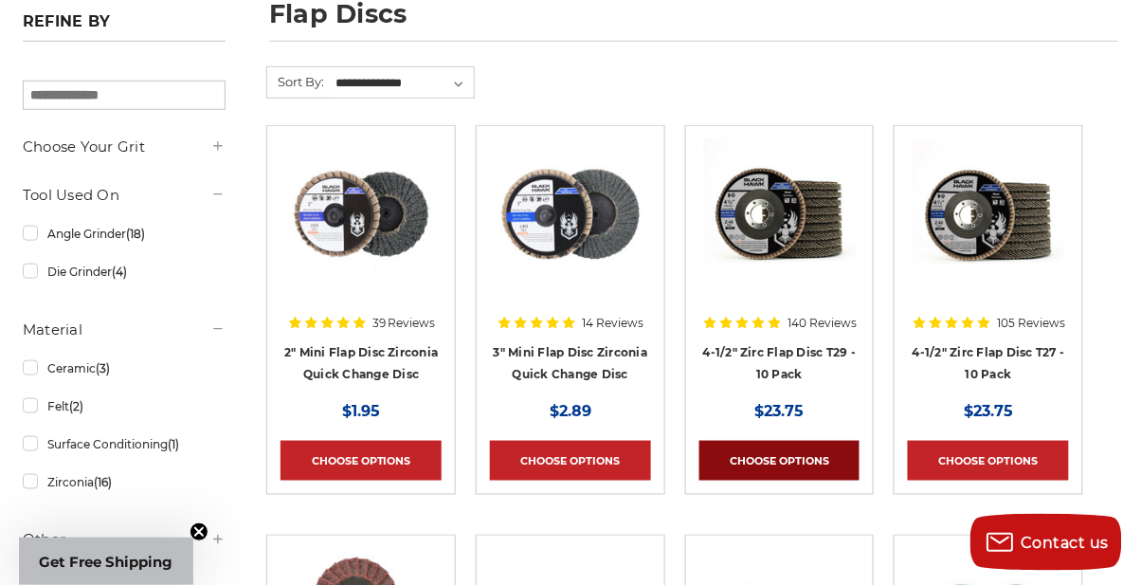
click at [809, 457] on link "Choose Options" at bounding box center [779, 461] width 161 height 40
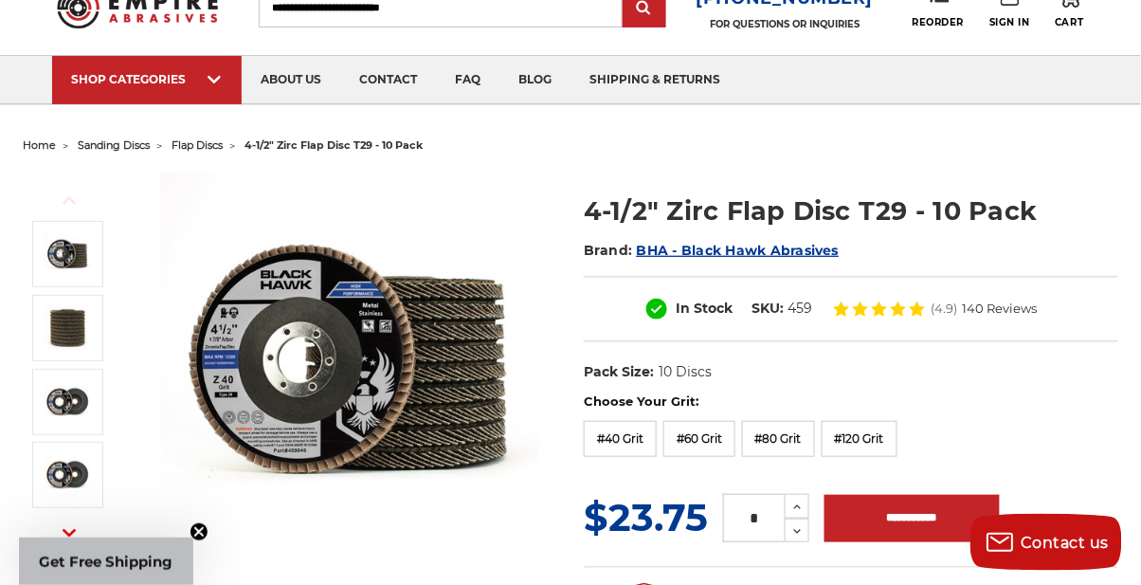
click at [627, 452] on label "#40 Grit" at bounding box center [620, 439] width 73 height 36
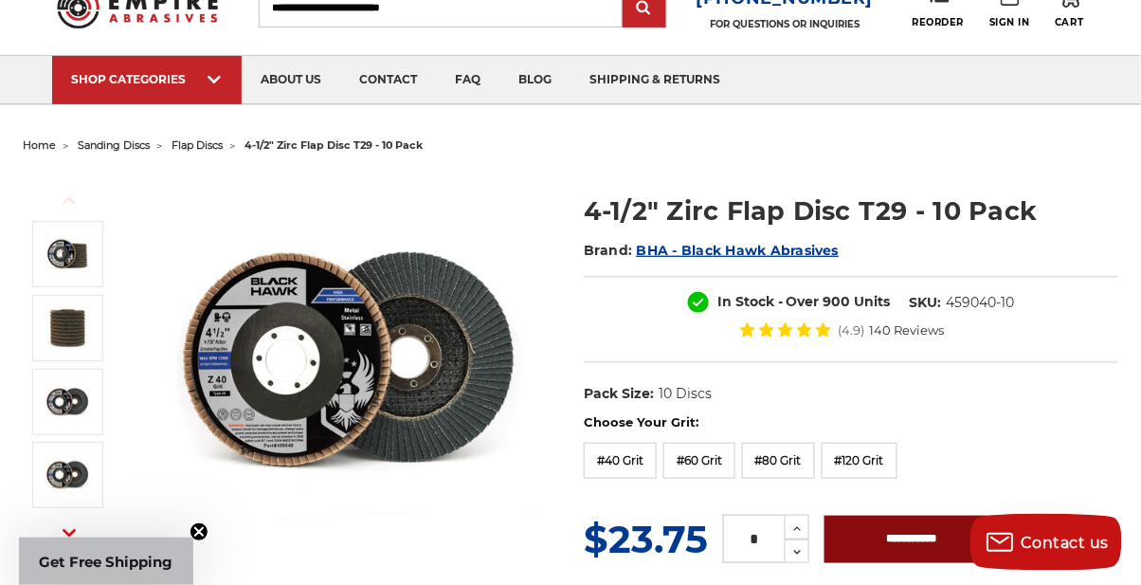
click at [928, 535] on input "**********" at bounding box center [911, 538] width 175 height 47
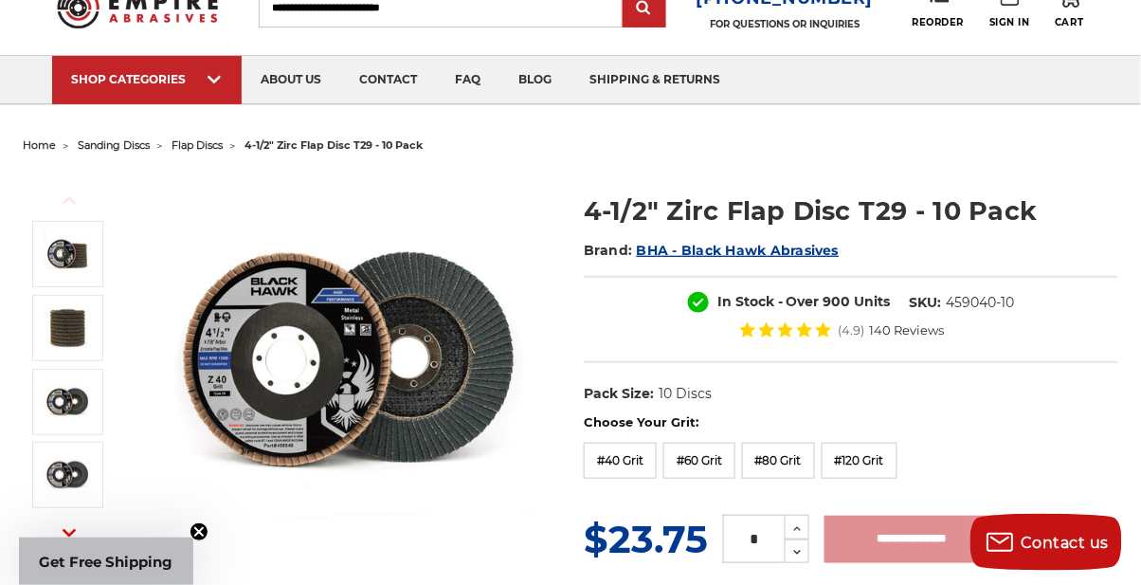
type input "**********"
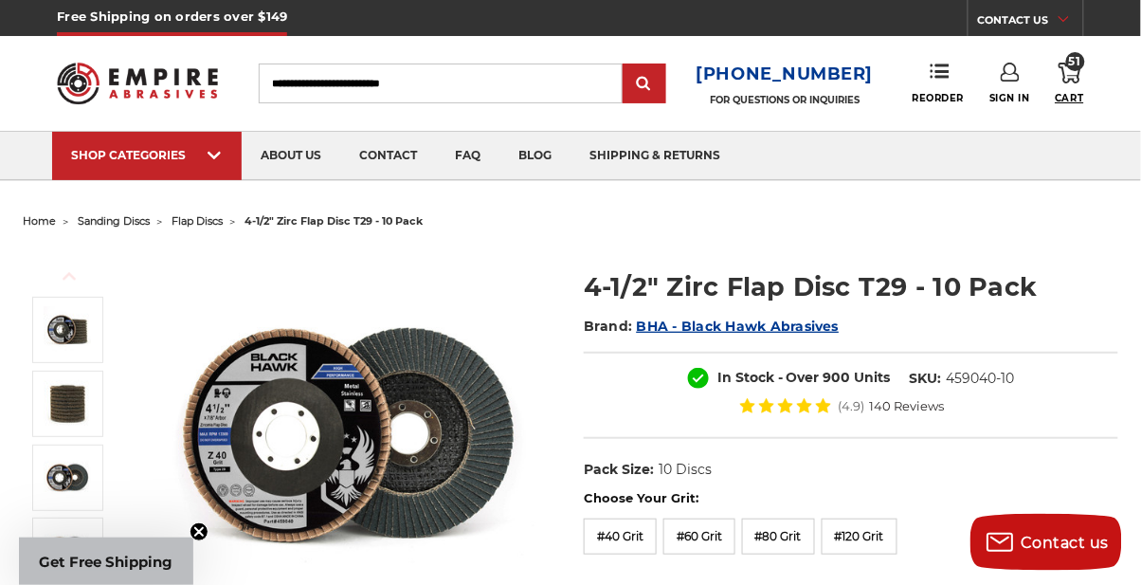
click at [1075, 75] on icon at bounding box center [1069, 73] width 23 height 21
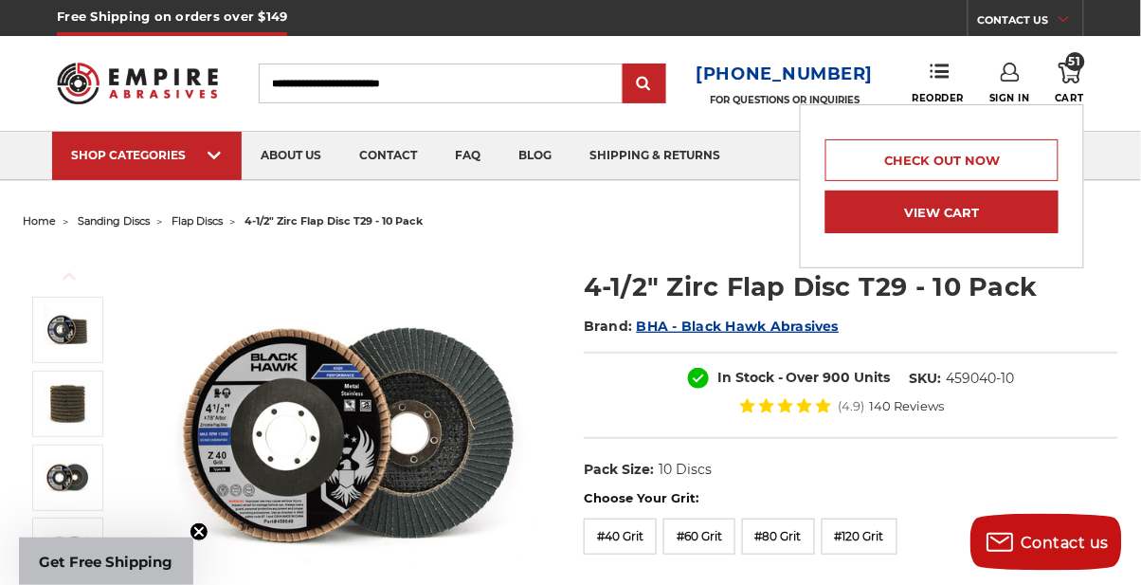
click at [968, 219] on link "View Cart" at bounding box center [941, 211] width 233 height 43
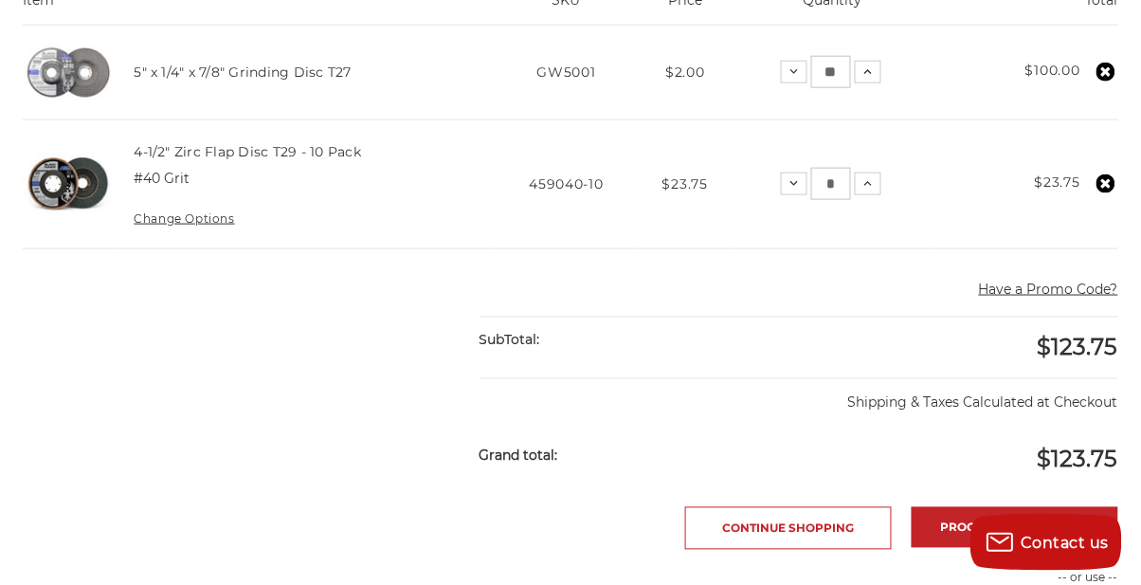
scroll to position [467, 0]
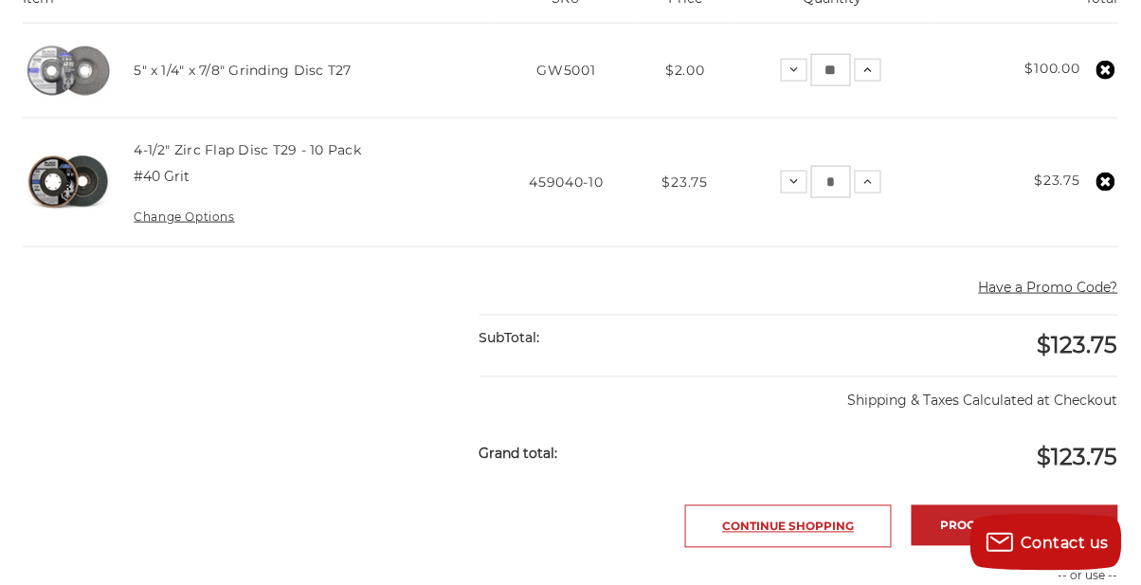
click at [818, 521] on link "Continue Shopping" at bounding box center [788, 526] width 207 height 43
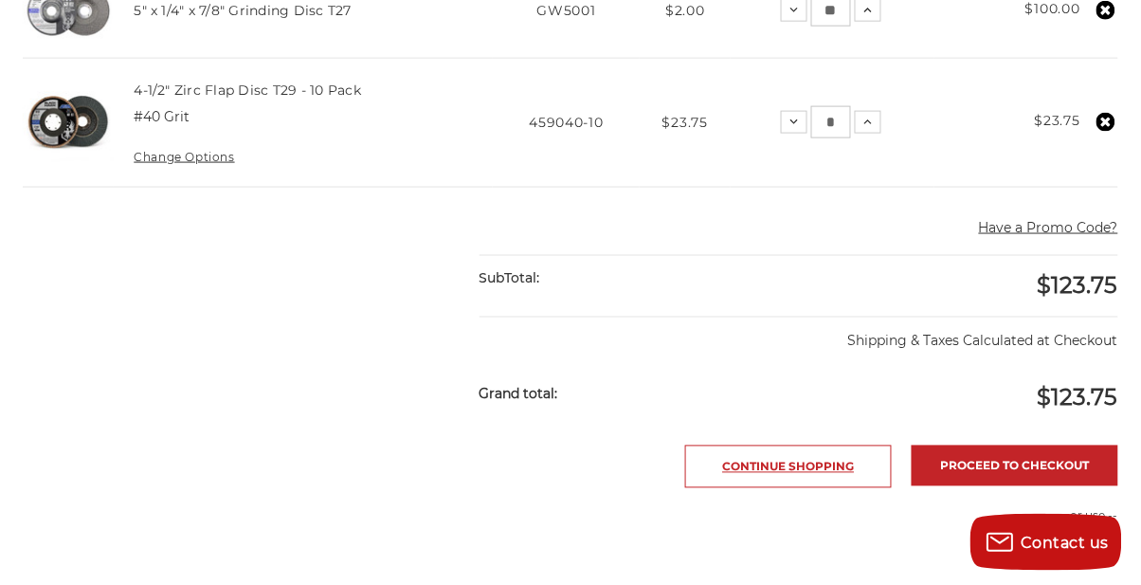
scroll to position [528, 0]
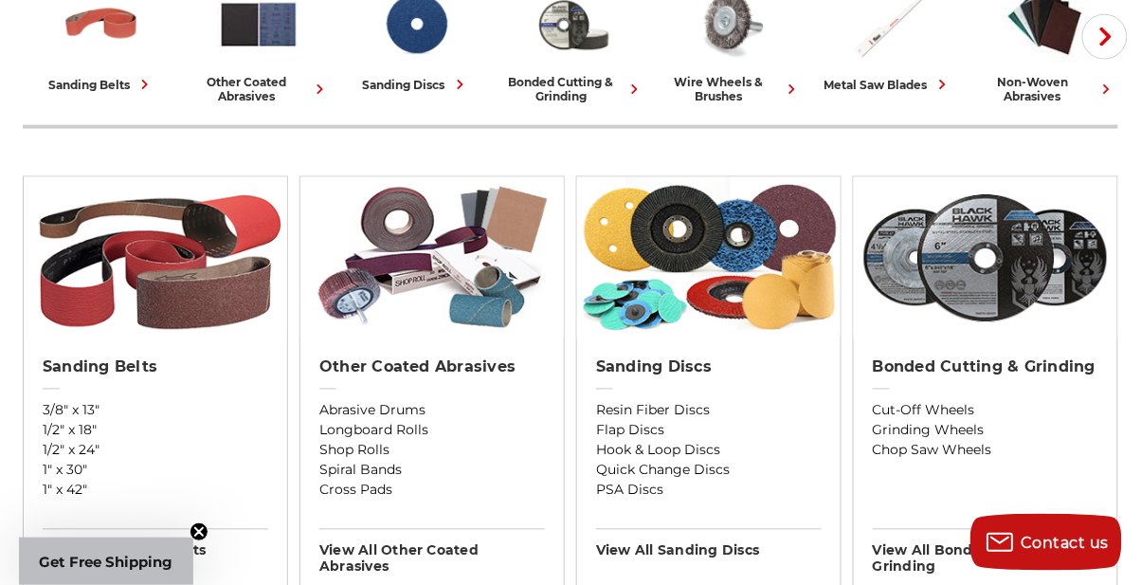
scroll to position [558, 0]
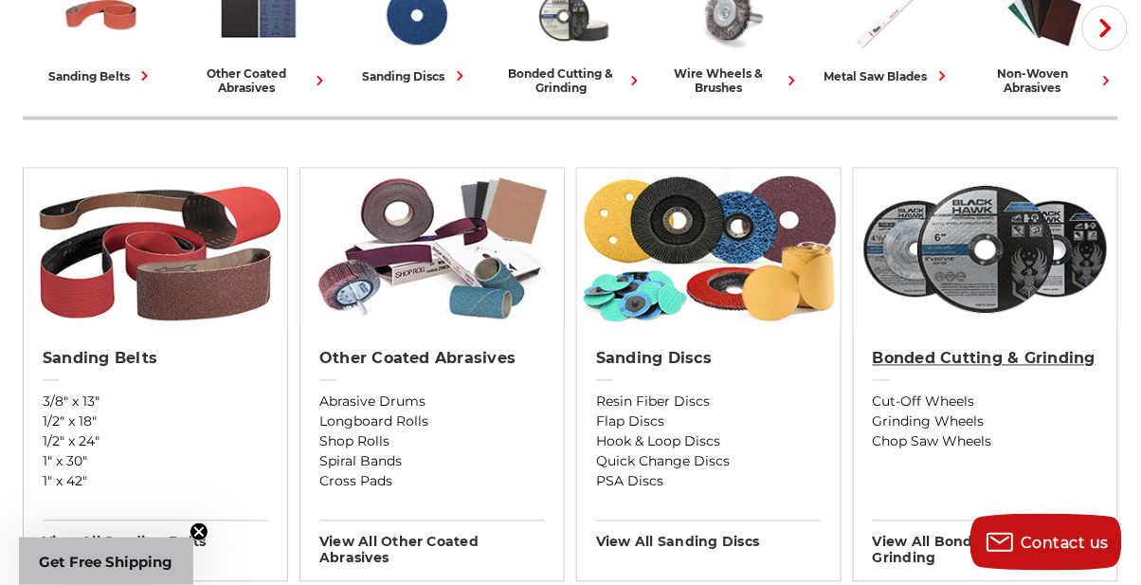
click at [988, 357] on h2 "Bonded Cutting & Grinding" at bounding box center [986, 359] width 226 height 19
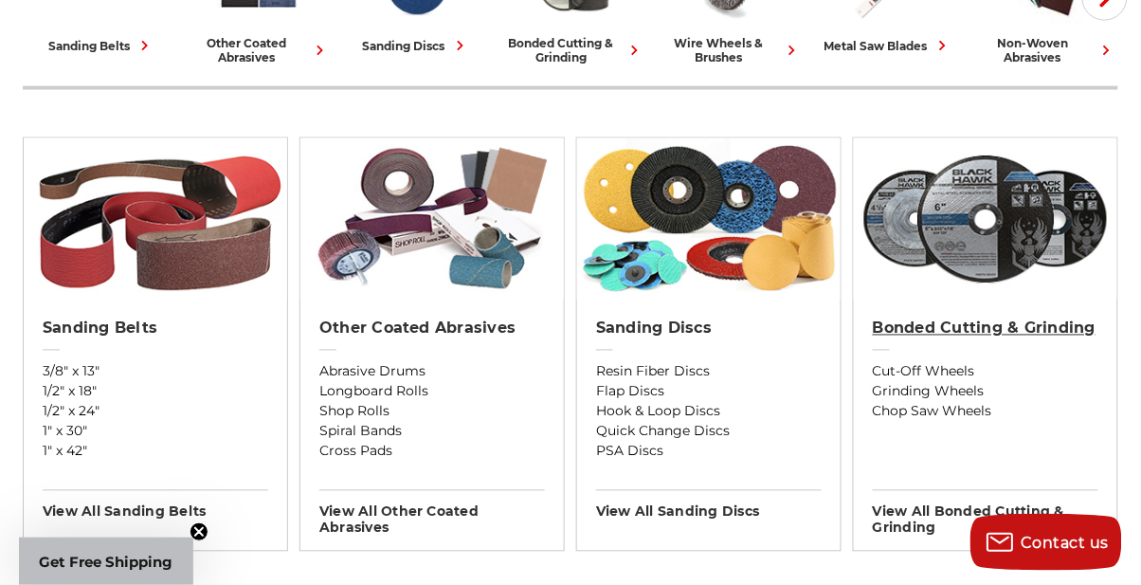
scroll to position [619, 0]
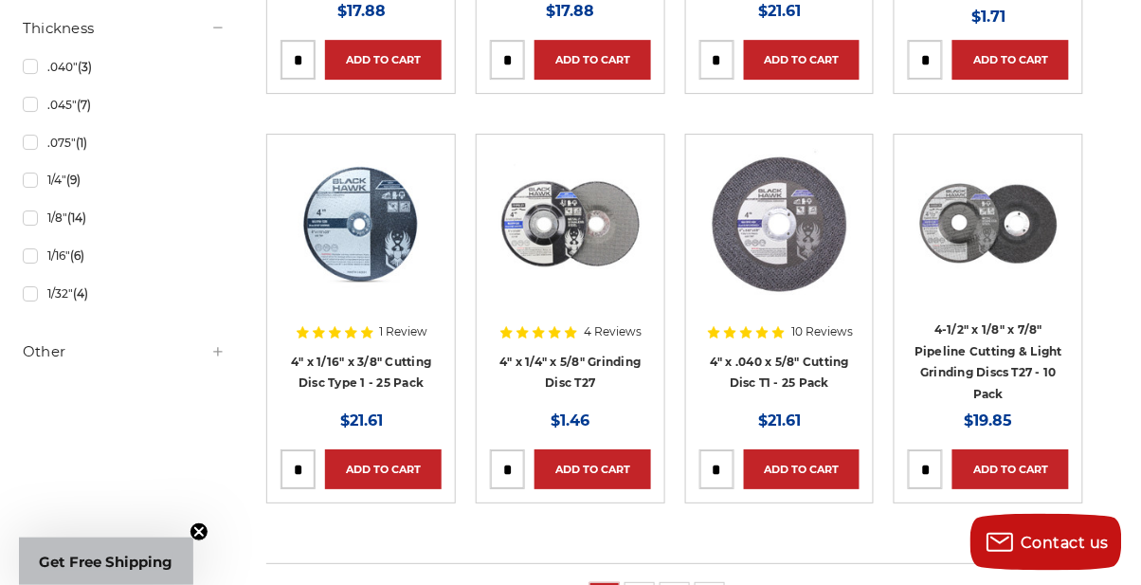
scroll to position [1337, 0]
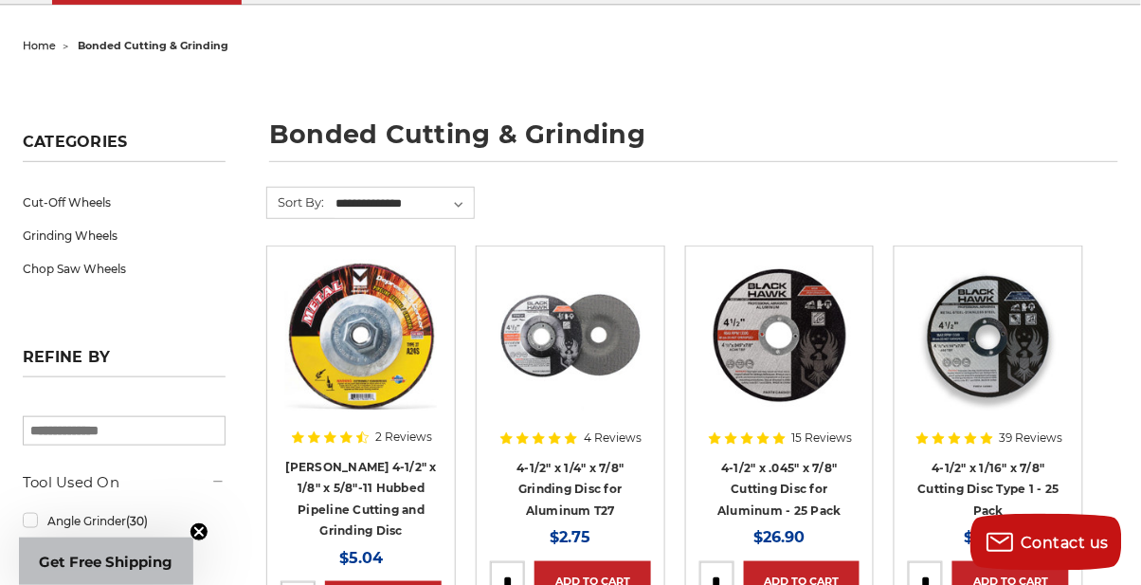
scroll to position [181, 0]
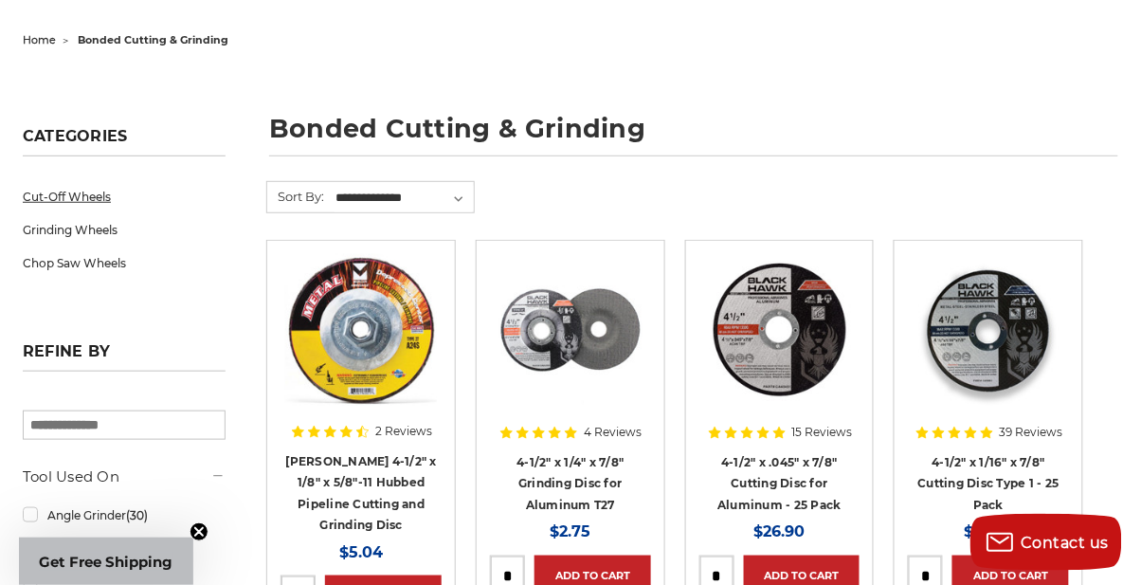
click at [69, 202] on link "Cut-Off Wheels" at bounding box center [124, 196] width 203 height 33
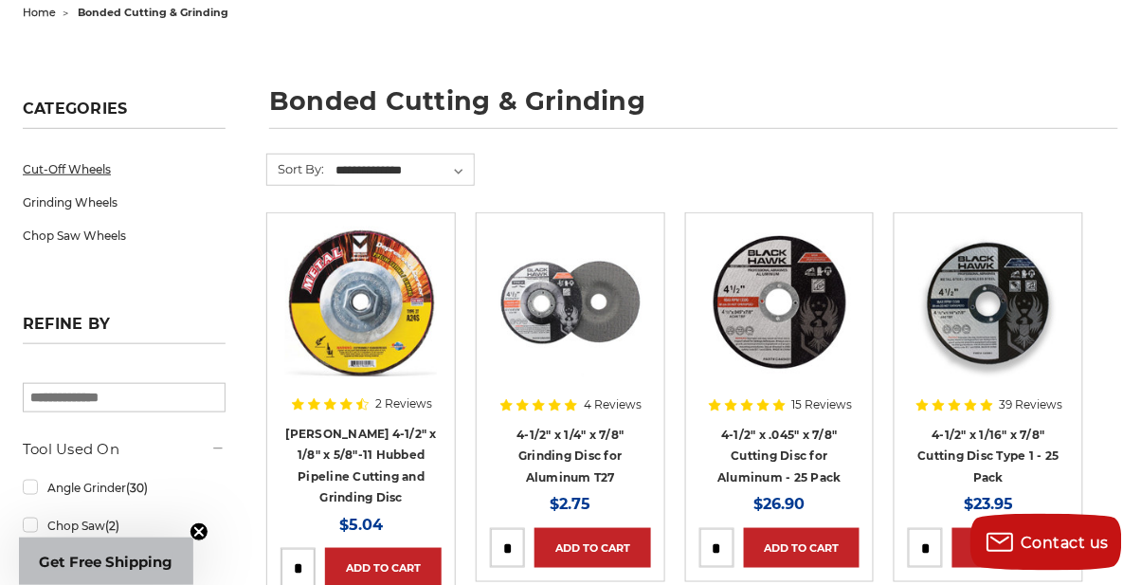
scroll to position [242, 0]
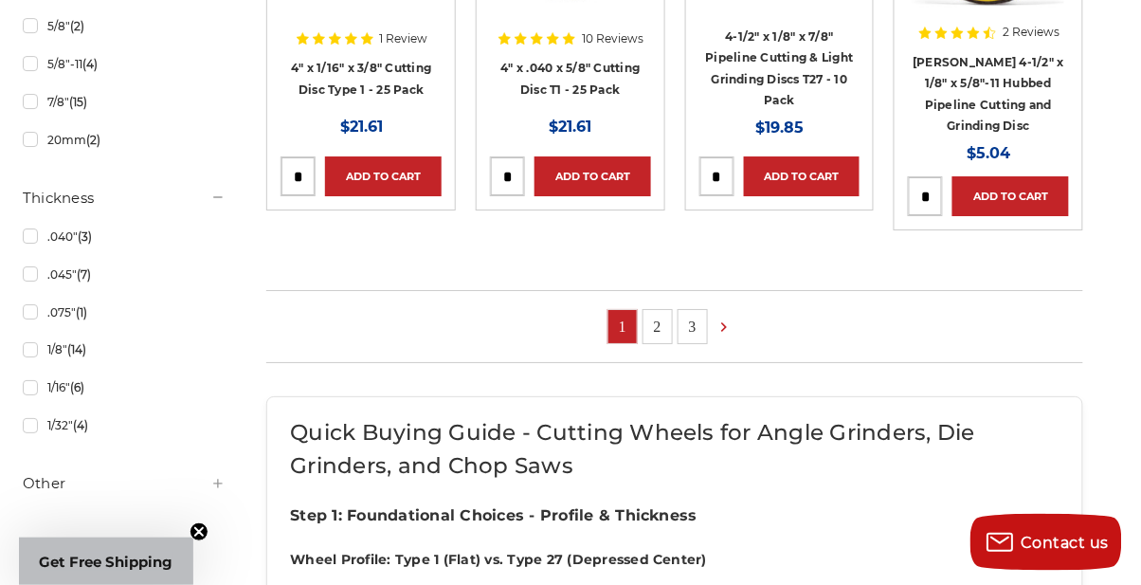
scroll to position [1400, 0]
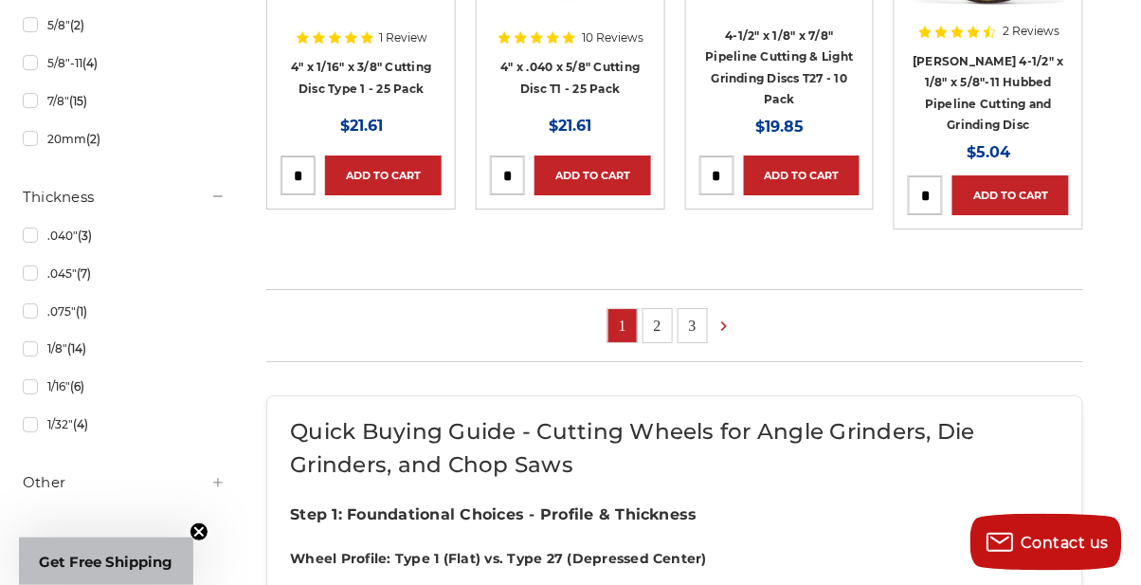
click at [663, 328] on link "2" at bounding box center [657, 325] width 28 height 33
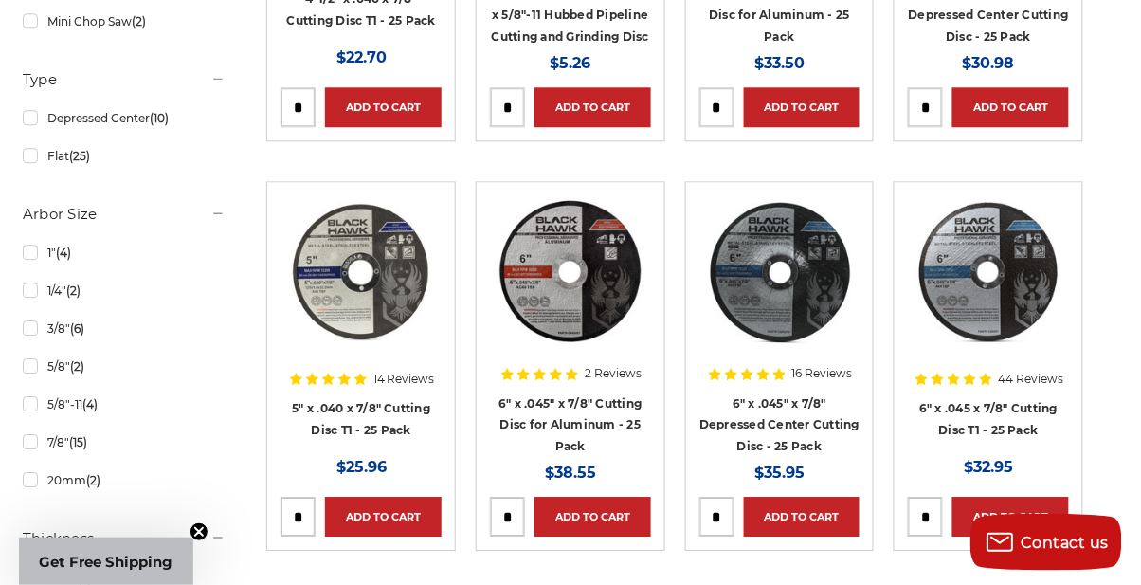
scroll to position [1062, 0]
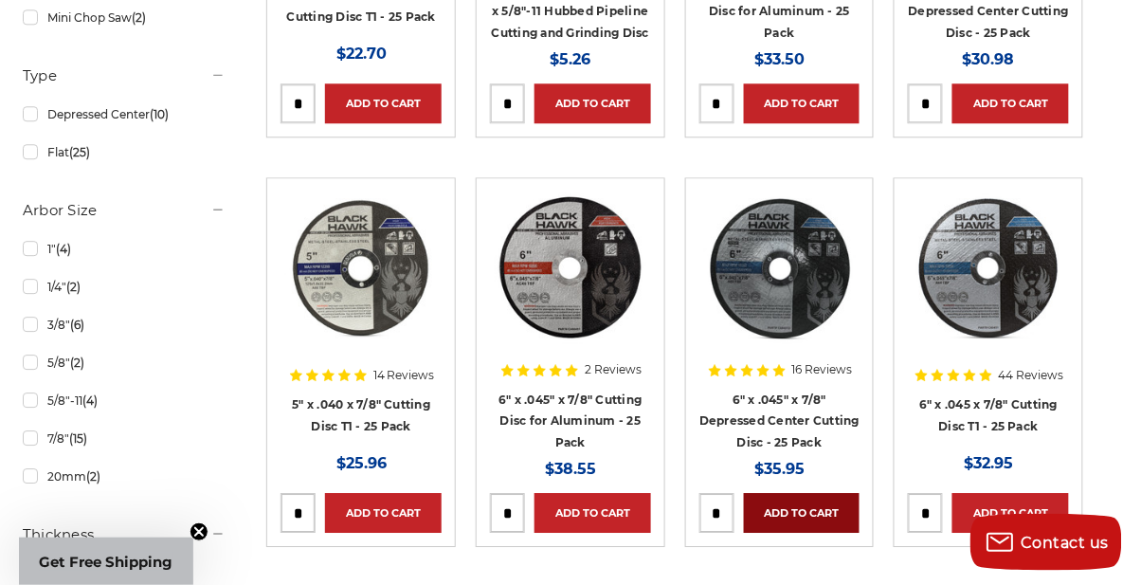
click at [814, 505] on link "Add to Cart" at bounding box center [802, 513] width 117 height 40
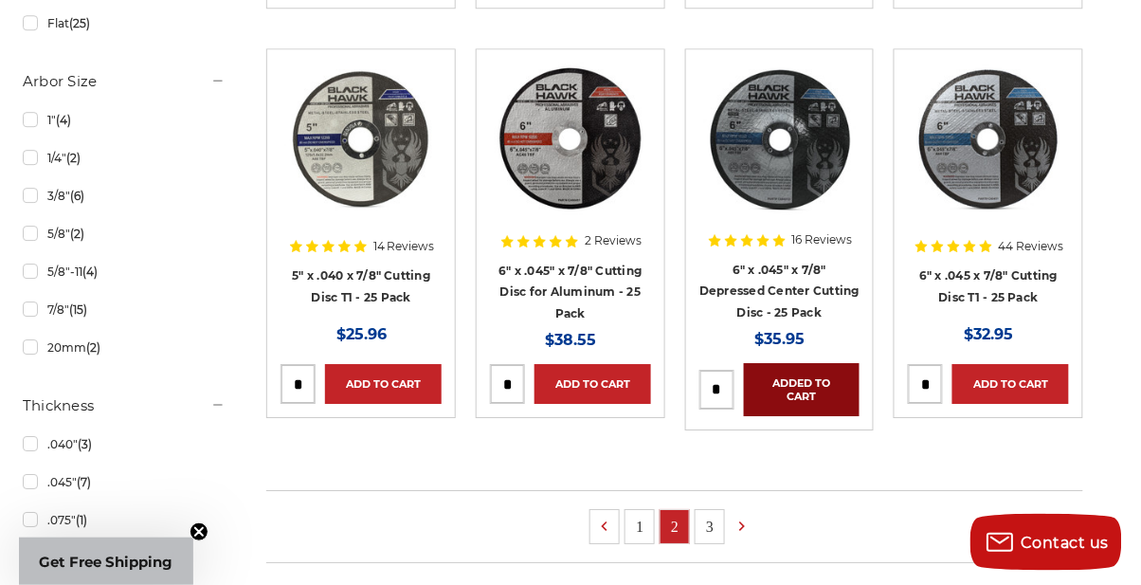
scroll to position [1193, 0]
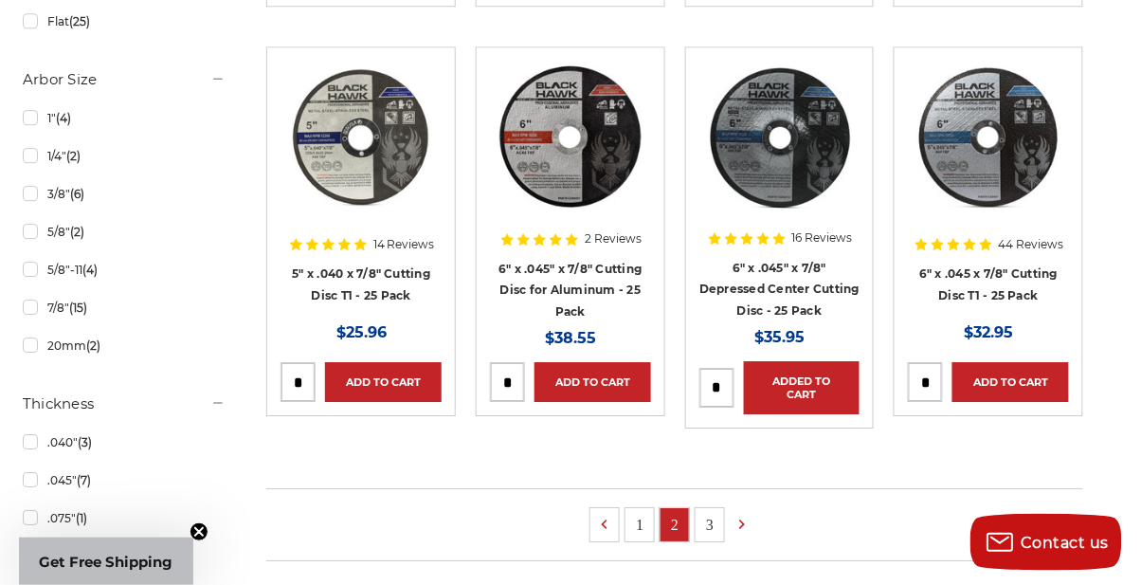
click at [127, 570] on span "Get Free Shipping" at bounding box center [107, 561] width 134 height 18
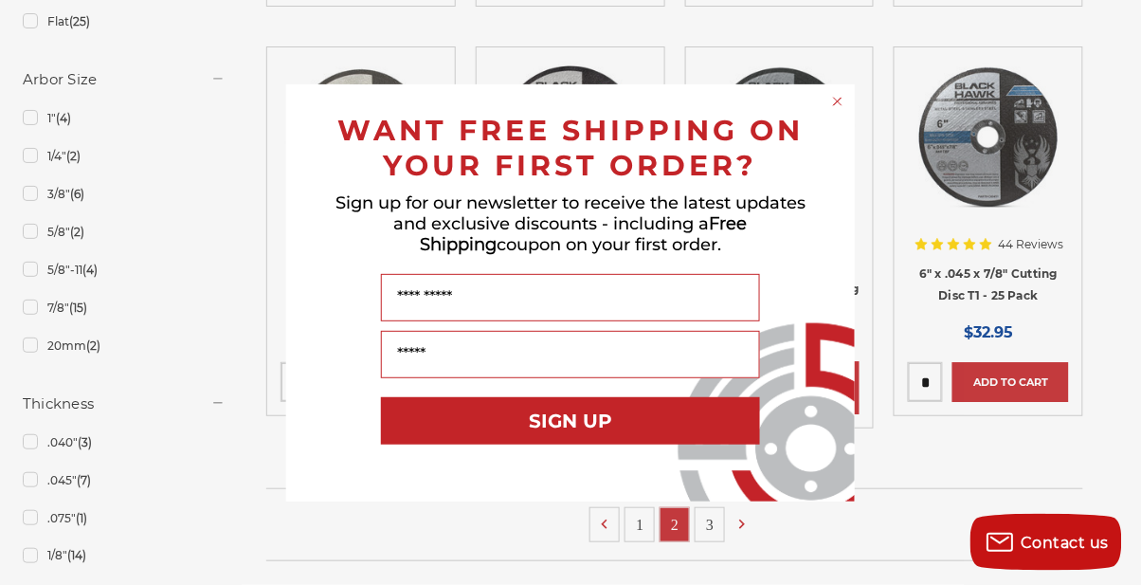
click at [833, 107] on circle "Close dialog" at bounding box center [838, 101] width 18 height 18
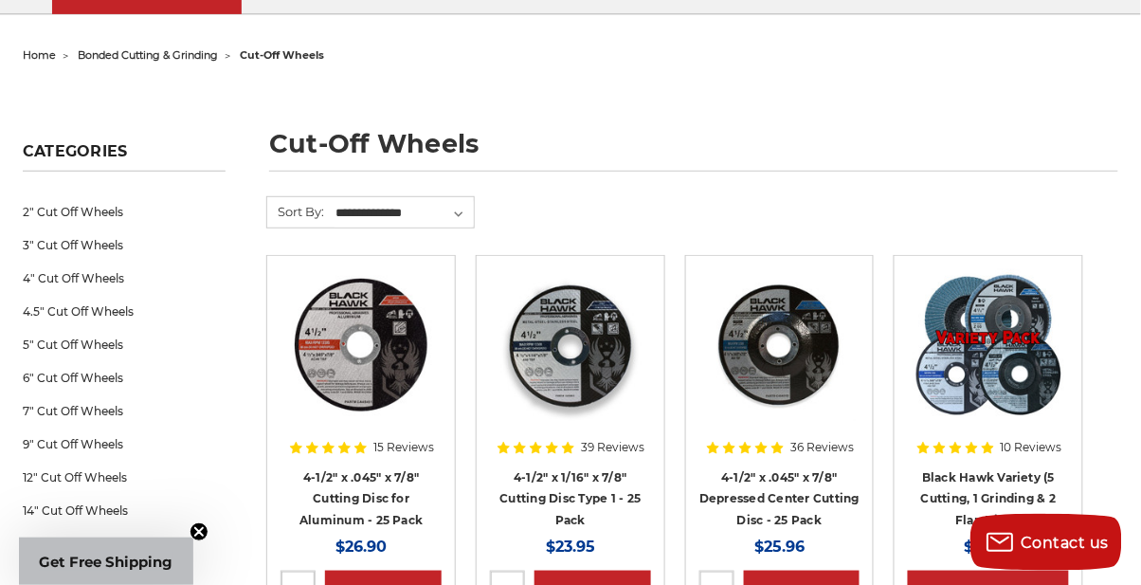
scroll to position [0, 0]
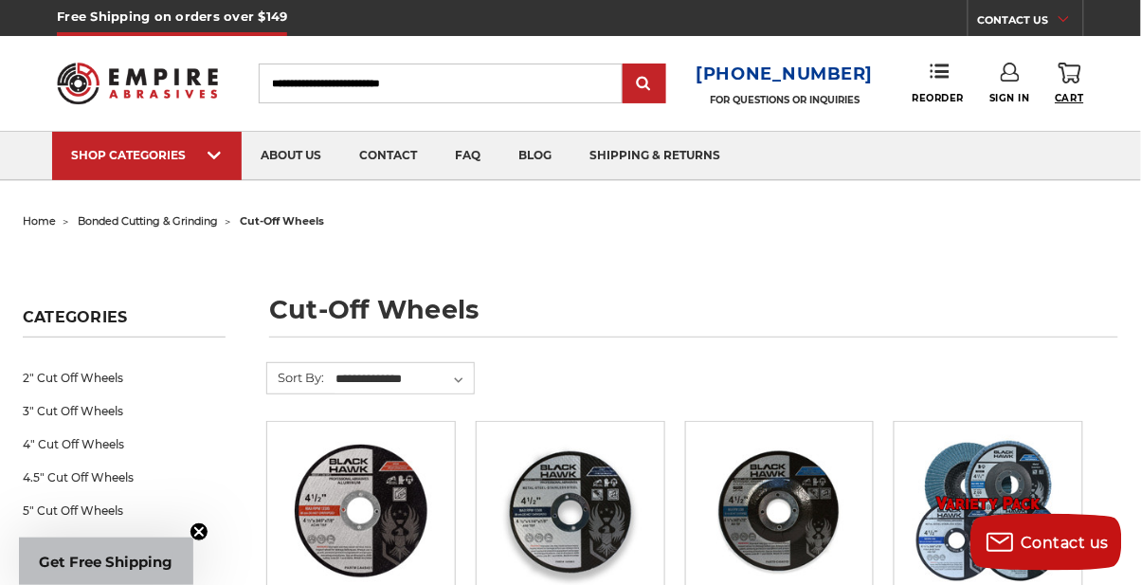
click at [1067, 75] on icon at bounding box center [1069, 73] width 23 height 21
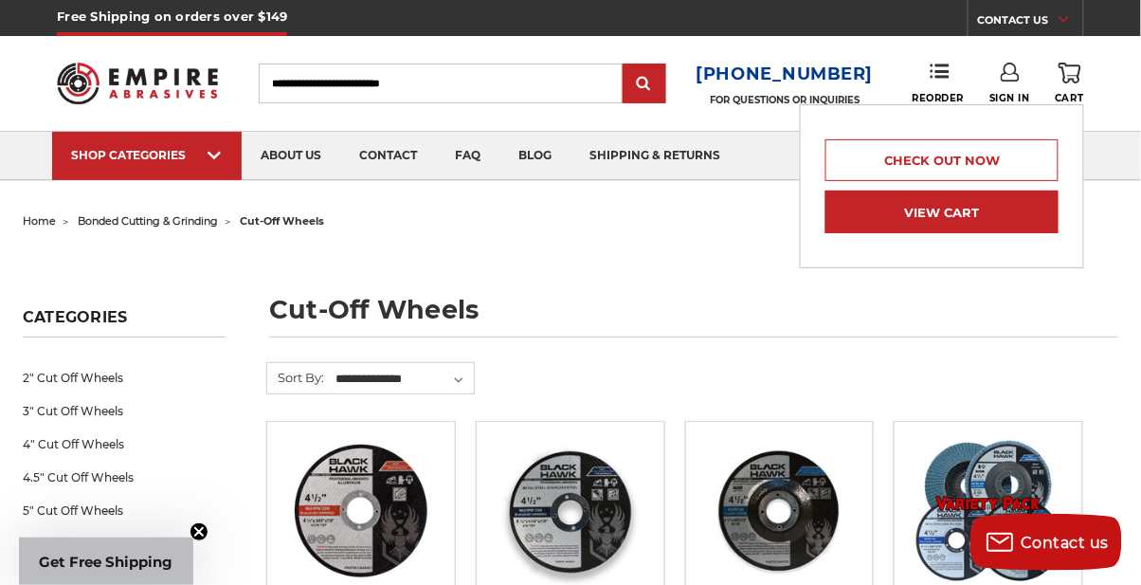
click at [978, 208] on link "View Cart" at bounding box center [941, 211] width 233 height 43
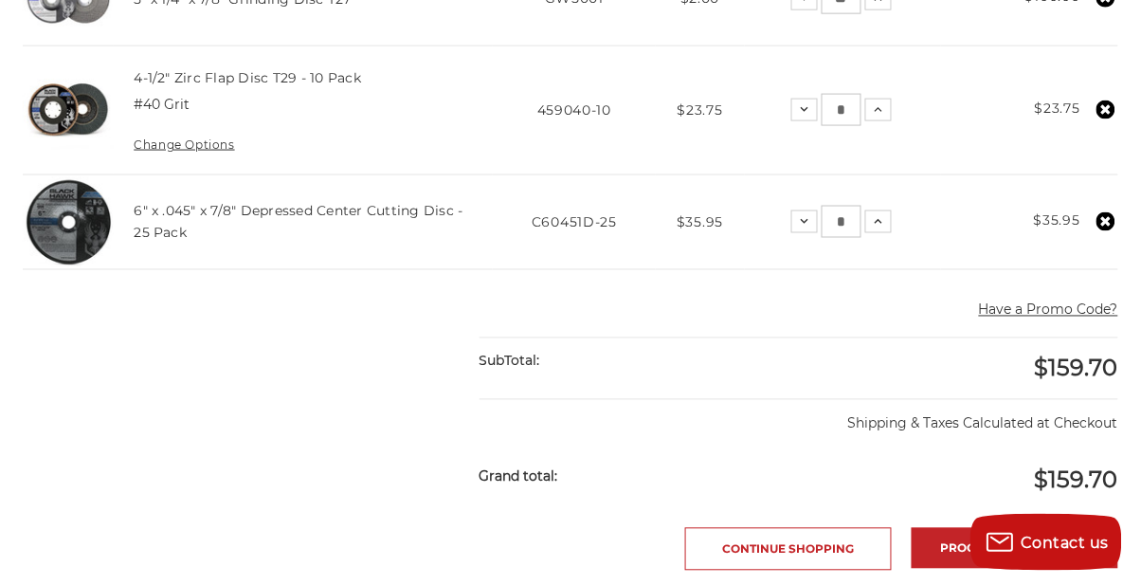
scroll to position [577, 0]
click at [1040, 545] on link "Proceed to checkout" at bounding box center [1015, 547] width 207 height 41
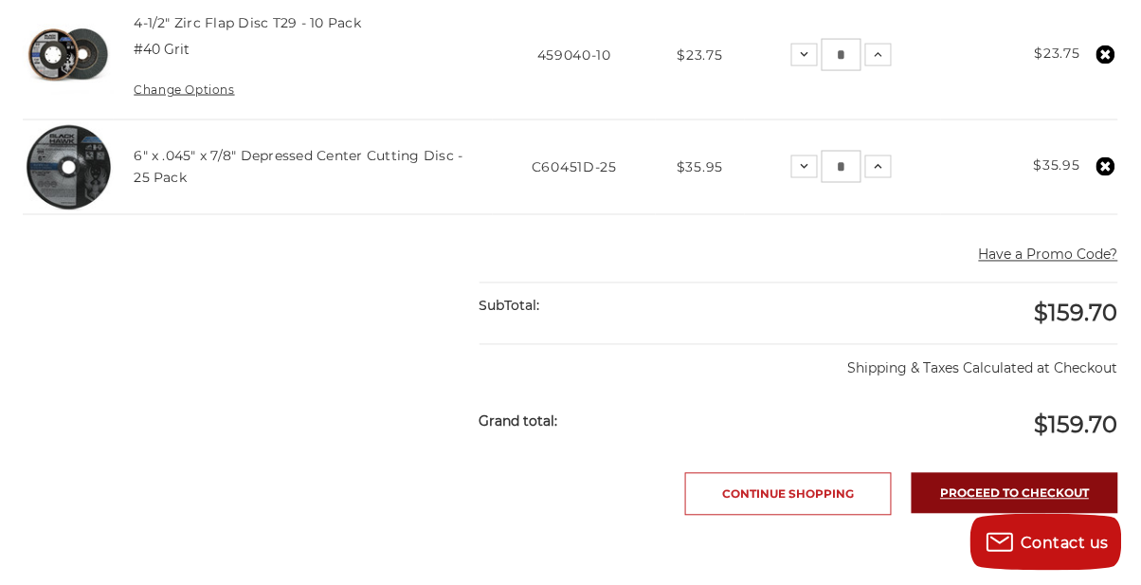
scroll to position [638, 0]
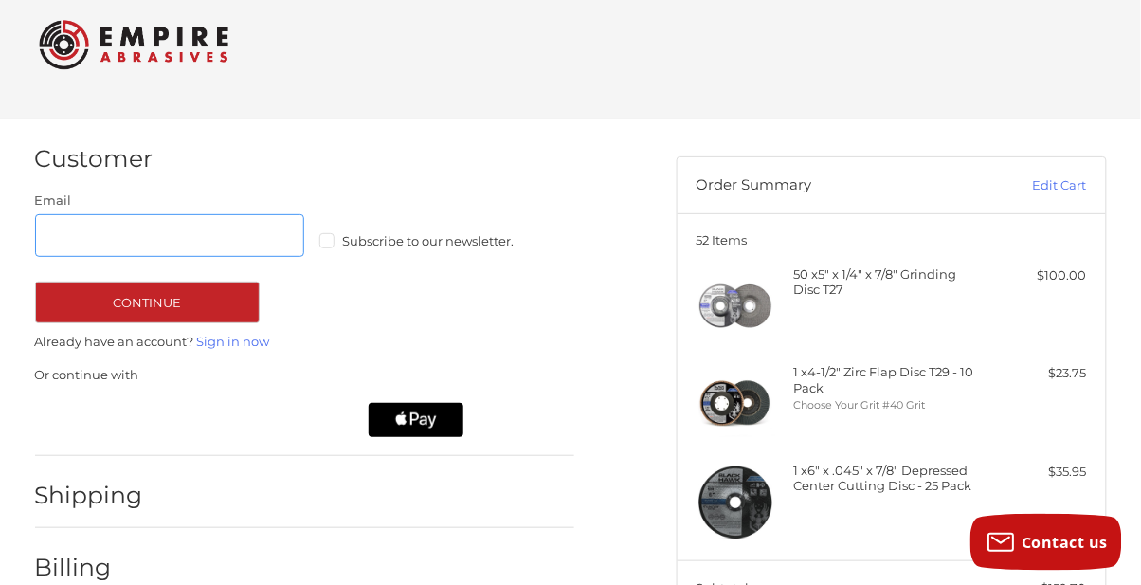
scroll to position [31, 0]
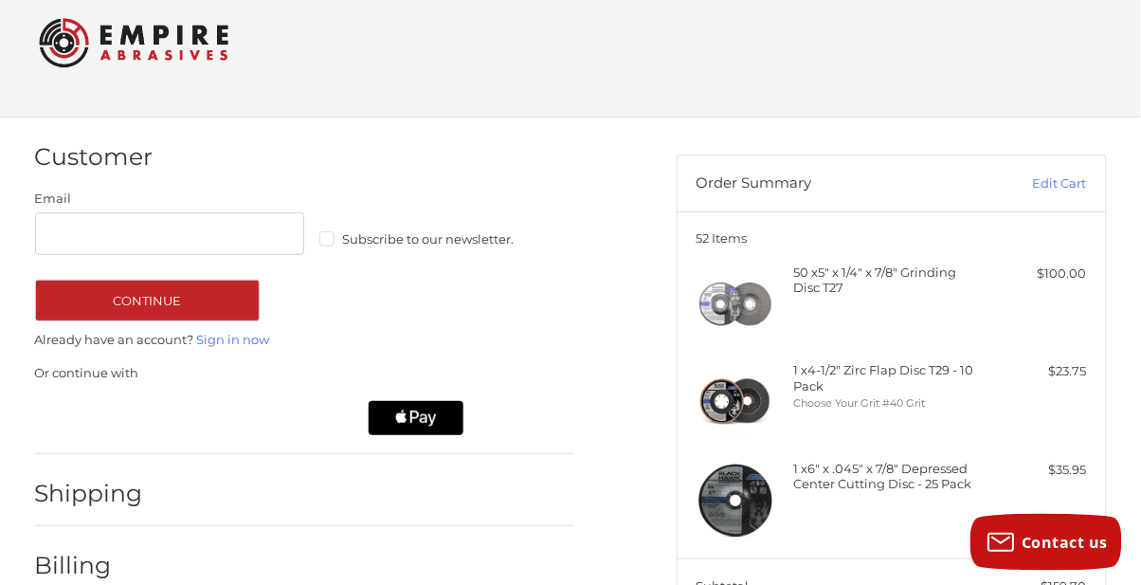
click at [1138, 371] on div "Customer Guest Customer Email Subscribe to our newsletter. Continue Already hav…" at bounding box center [570, 491] width 1137 height 747
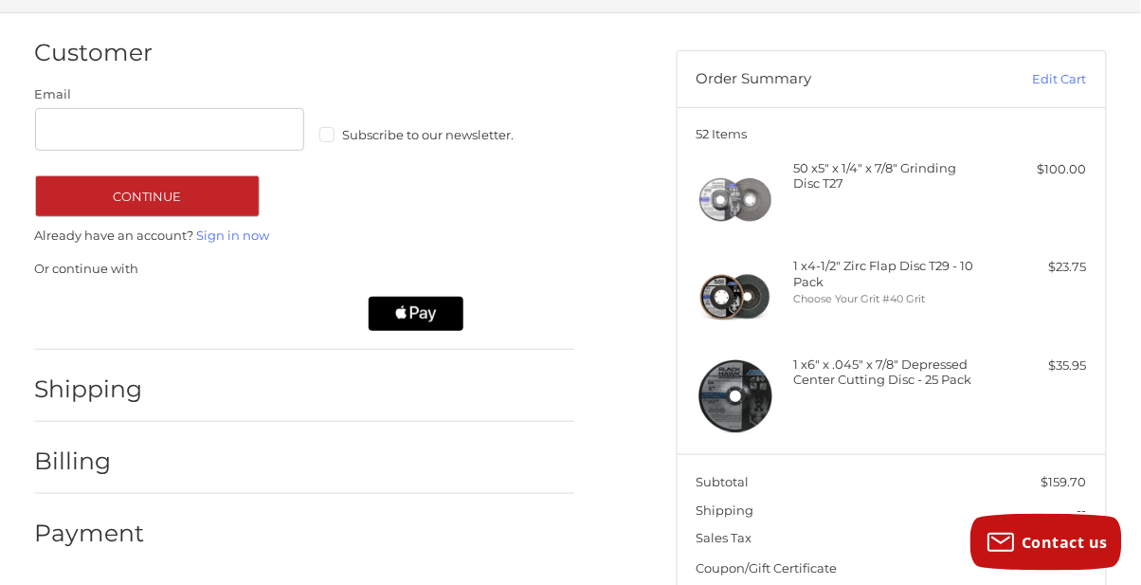
scroll to position [122, 0]
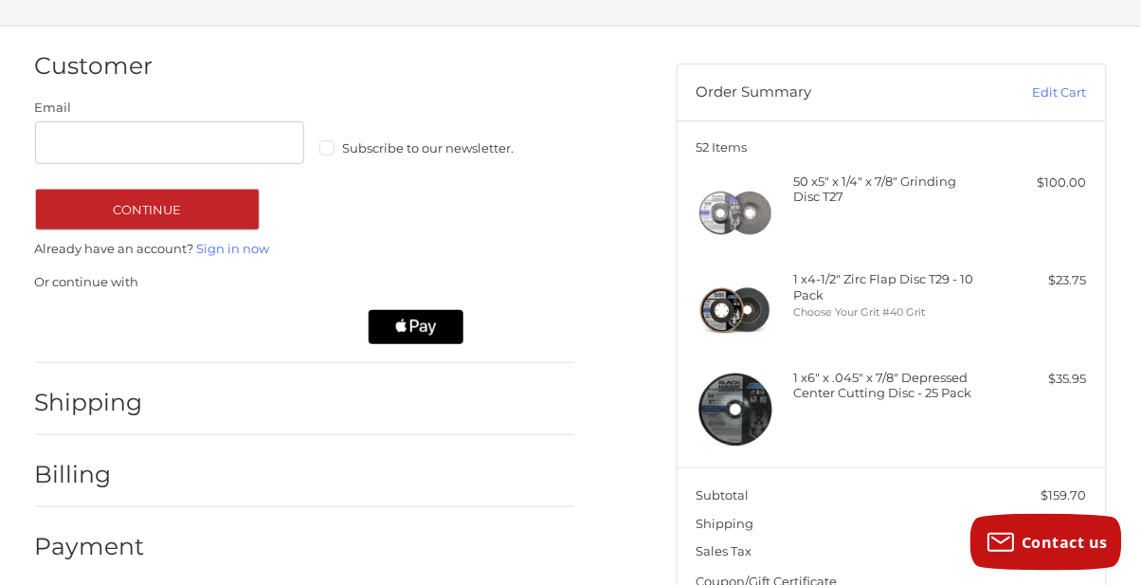
click at [331, 143] on label "Subscribe to our newsletter." at bounding box center [454, 147] width 270 height 15
click at [79, 148] on input "Email" at bounding box center [170, 142] width 270 height 43
type input "**********"
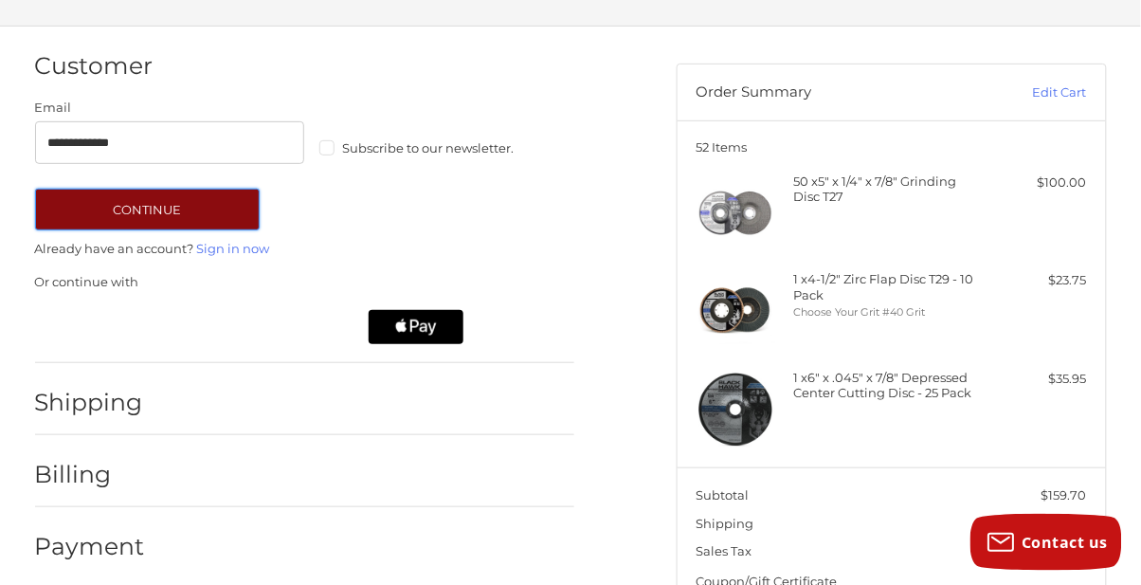
click at [99, 210] on button "Continue" at bounding box center [147, 210] width 225 height 42
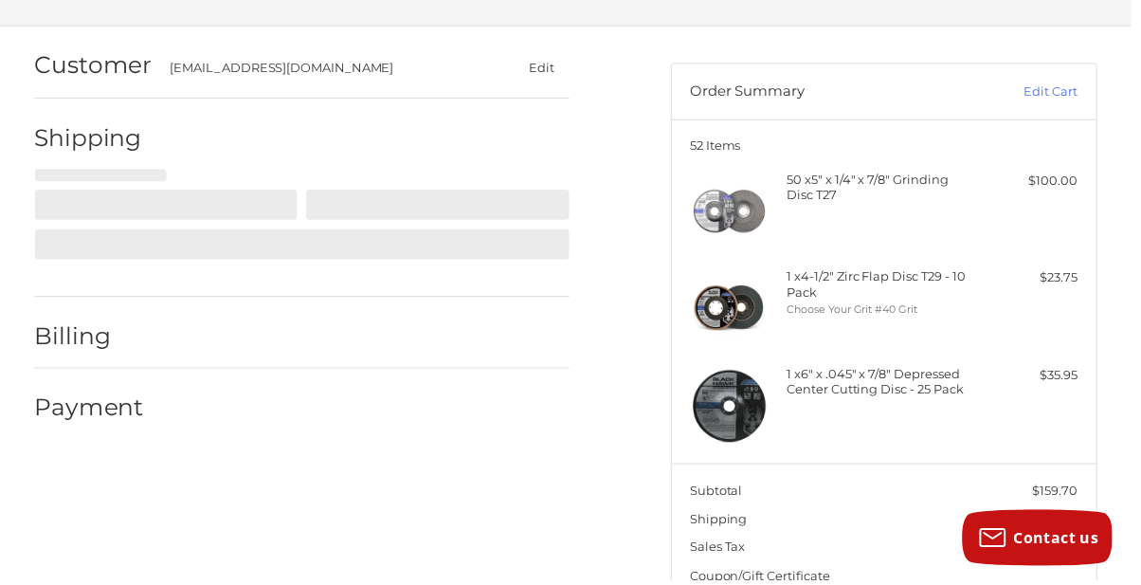
select select "**"
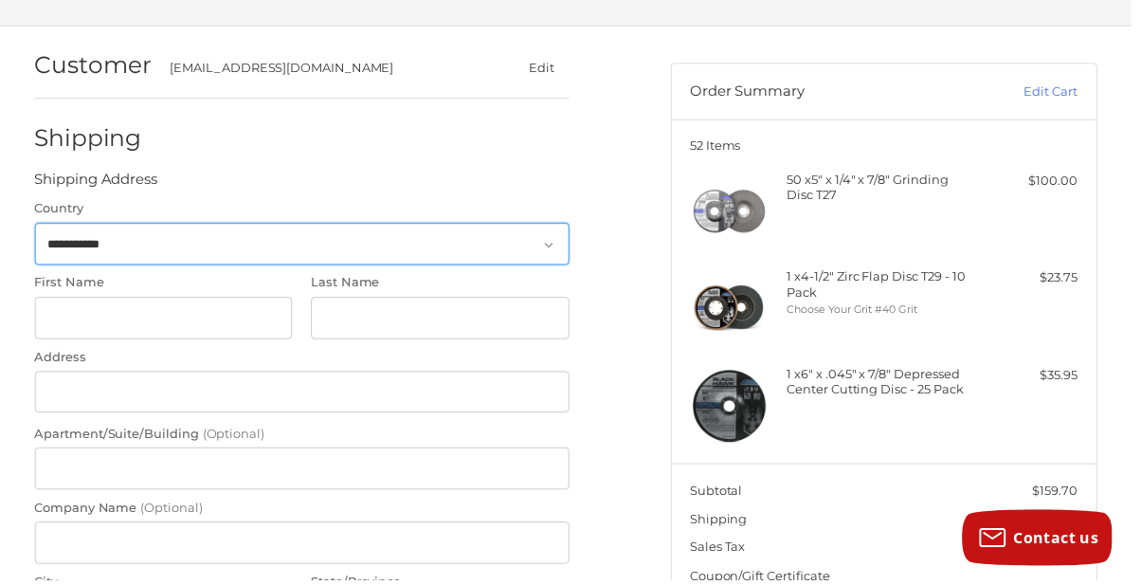
scroll to position [104, 0]
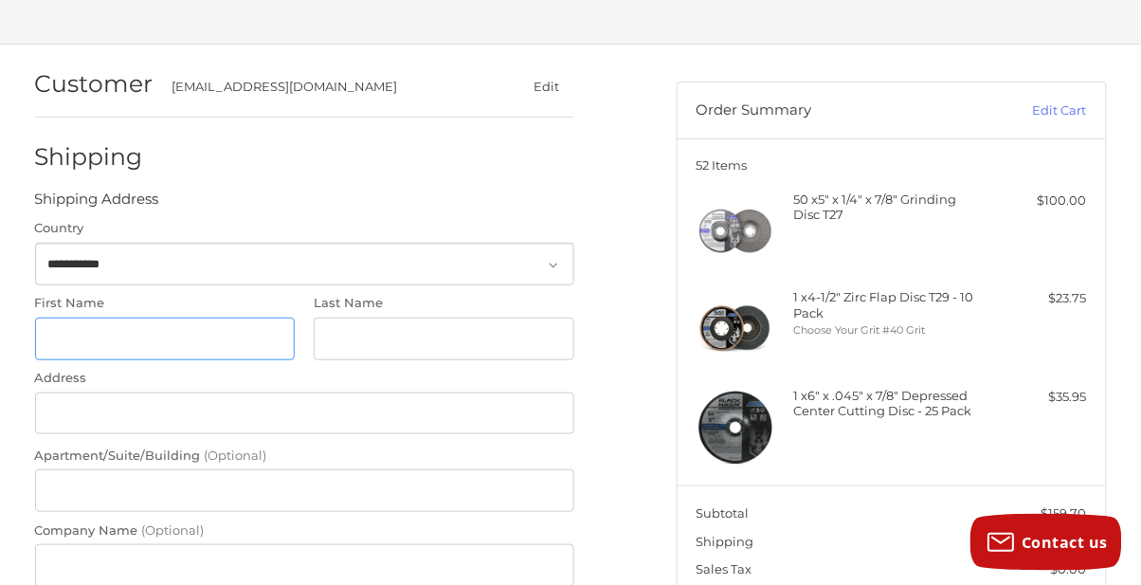
click at [99, 342] on input "First Name" at bounding box center [165, 338] width 261 height 43
type input "***"
click at [353, 342] on input "Last Name" at bounding box center [444, 338] width 261 height 43
type input "*****"
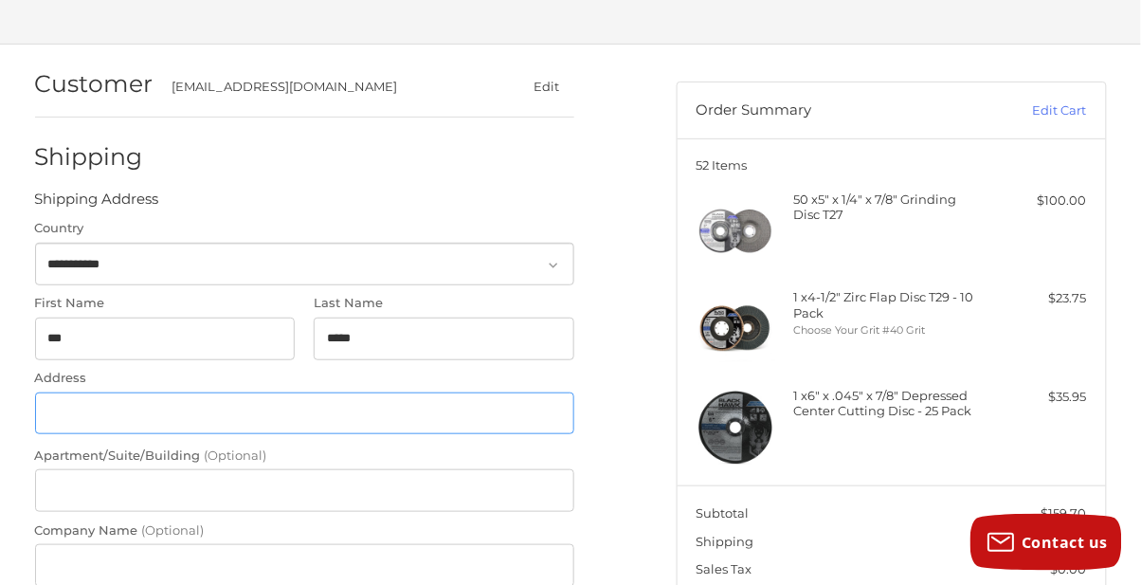
click at [62, 409] on input "Address" at bounding box center [304, 413] width 539 height 43
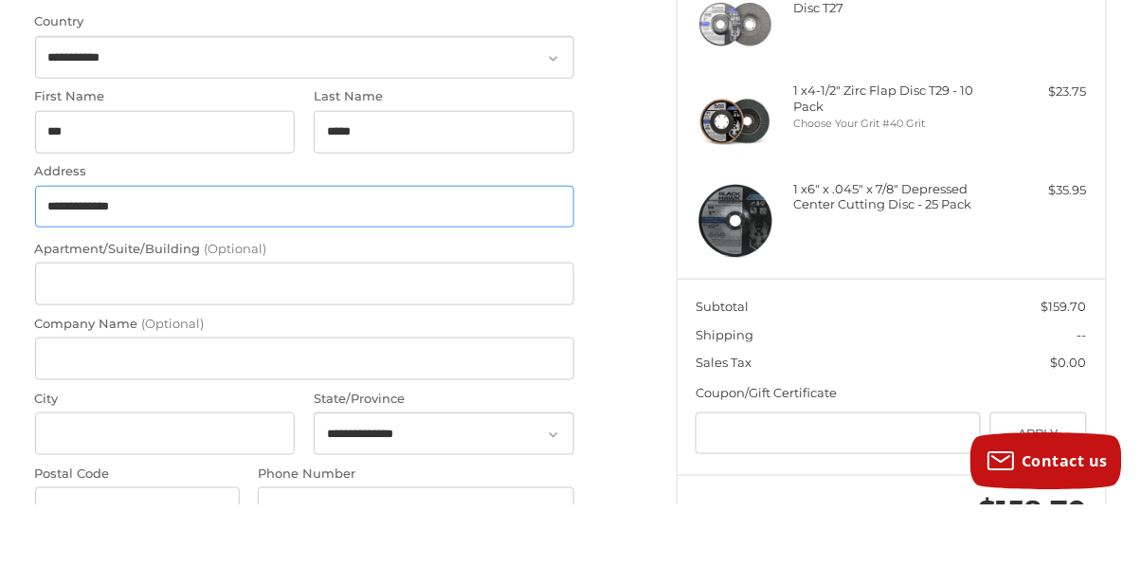
type input "**********"
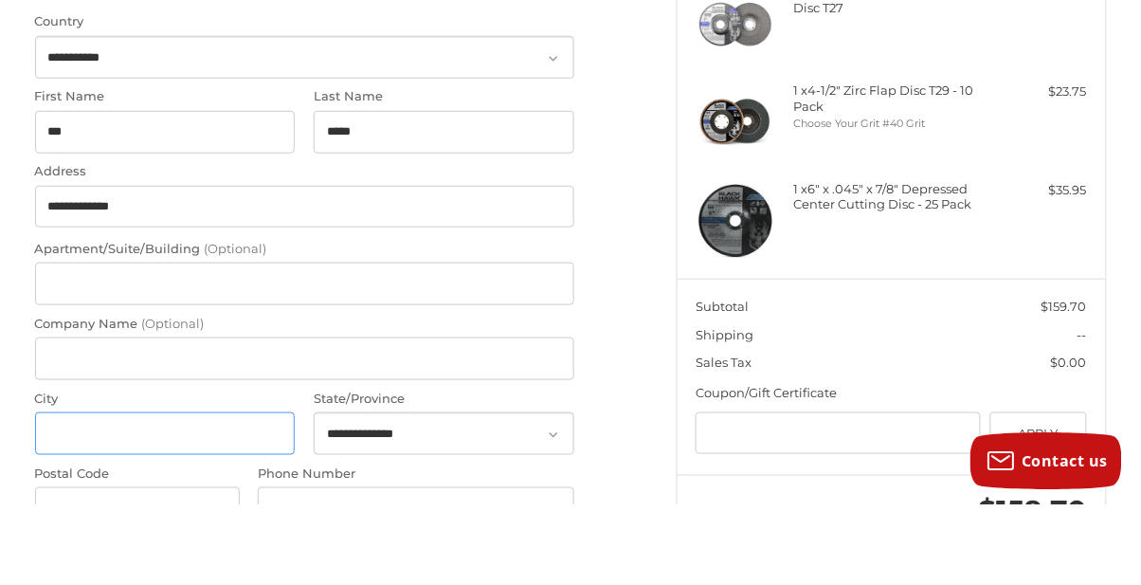
click at [80, 507] on input "City" at bounding box center [165, 514] width 261 height 43
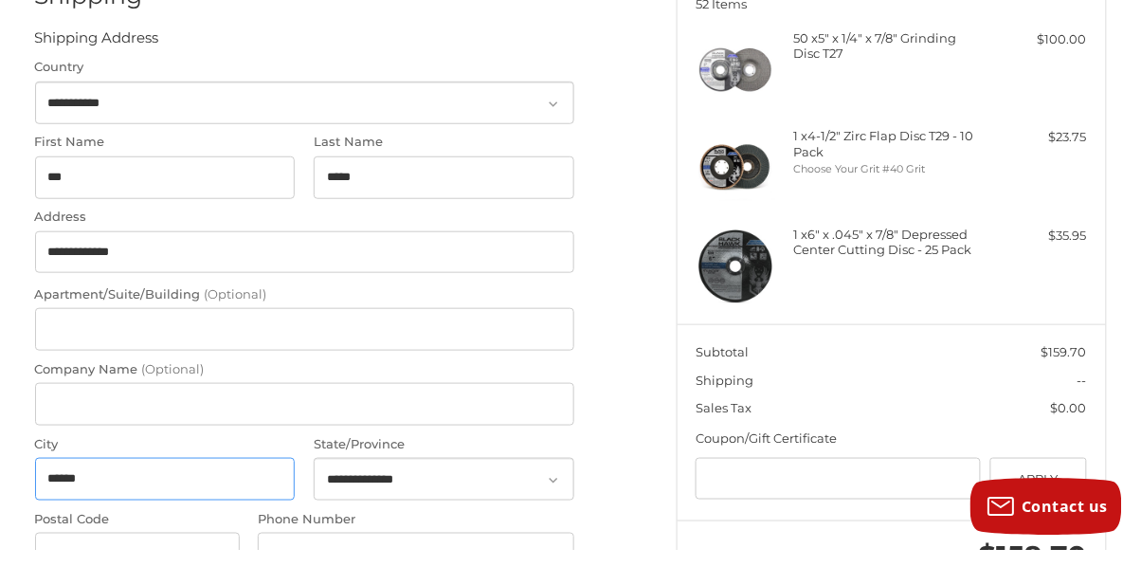
type input "******"
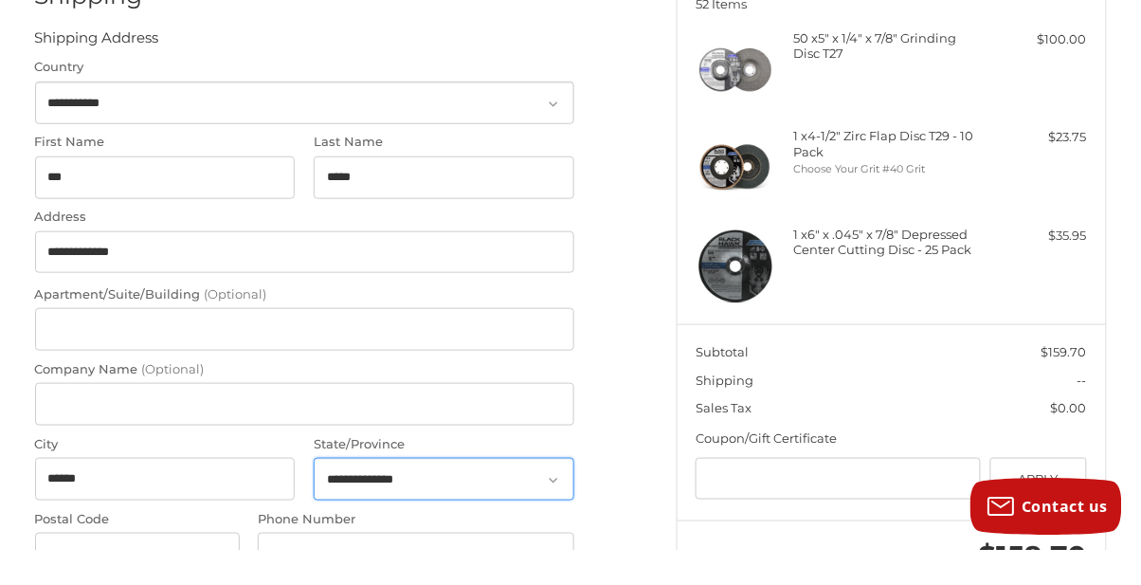
click at [377, 518] on select "**********" at bounding box center [444, 514] width 261 height 43
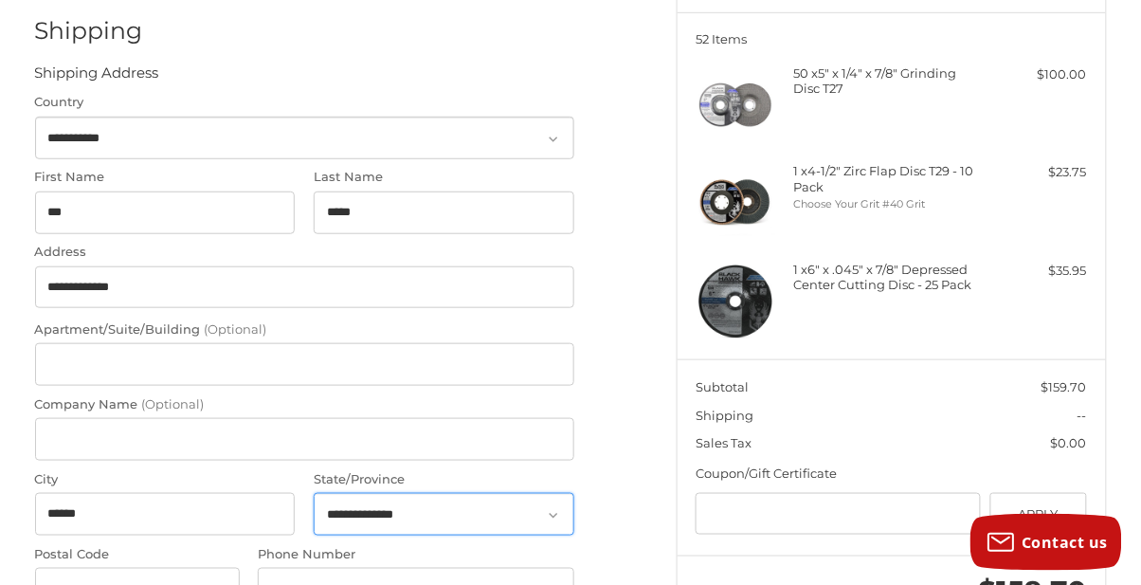
select select "**"
click at [314, 493] on select "**********" at bounding box center [444, 514] width 261 height 43
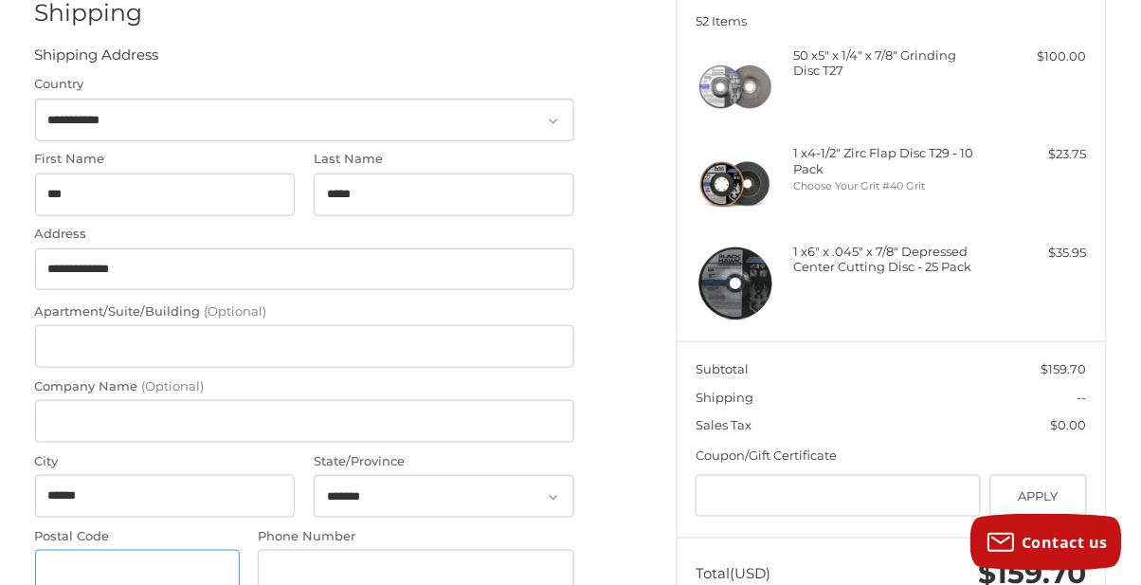
click at [87, 562] on input "Postal Code" at bounding box center [137, 571] width 205 height 43
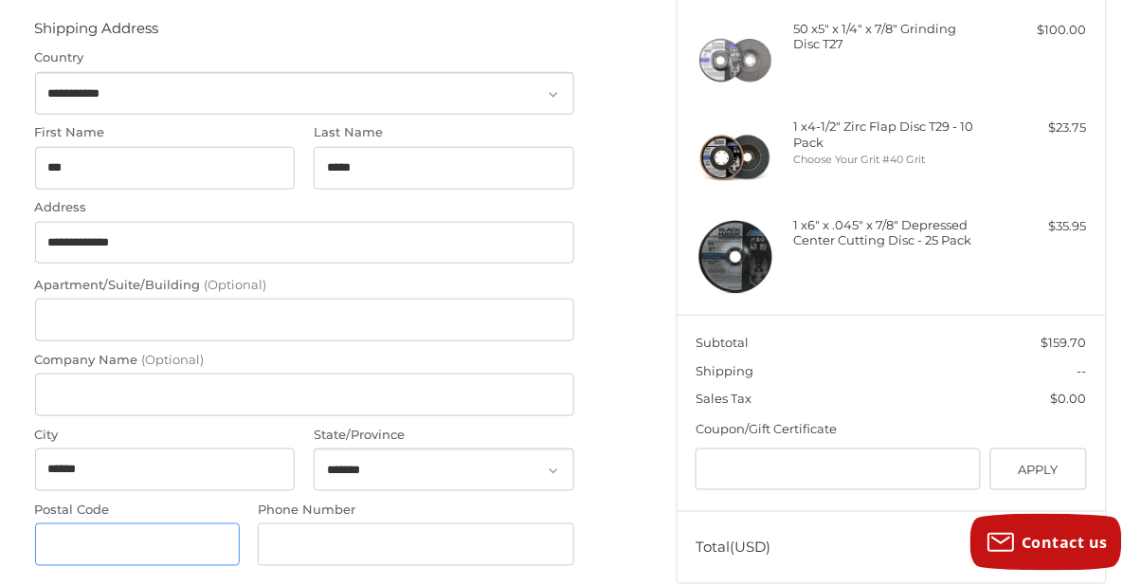
scroll to position [309, 0]
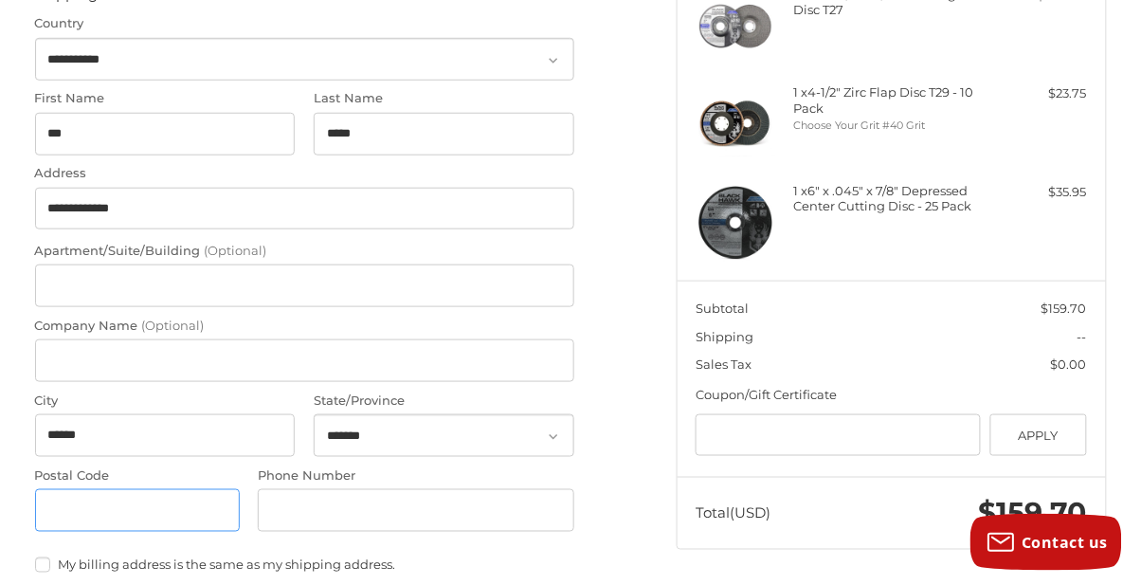
type input "*"
type input "******"
click at [310, 503] on input "Phone Number" at bounding box center [416, 510] width 316 height 43
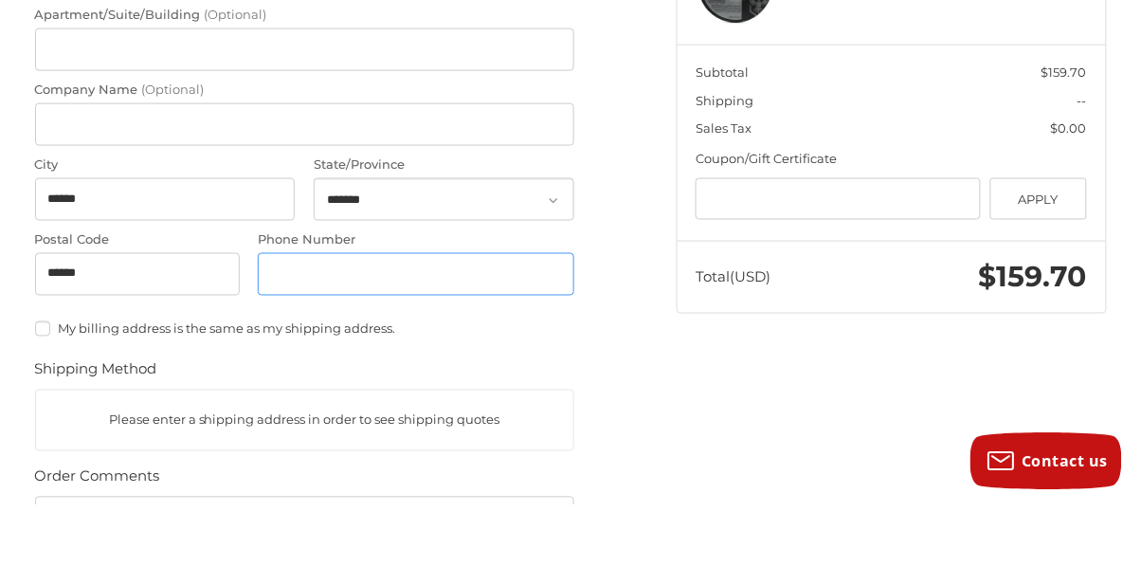
scroll to position [485, 0]
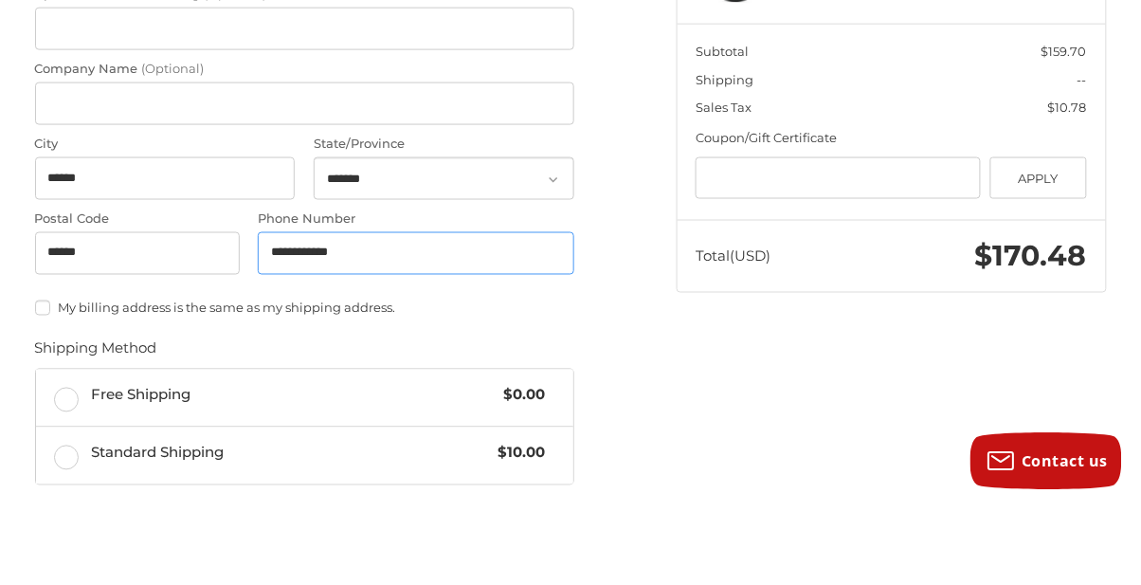
type input "**********"
click at [47, 494] on label "Free Shipping $0.00" at bounding box center [304, 478] width 537 height 57
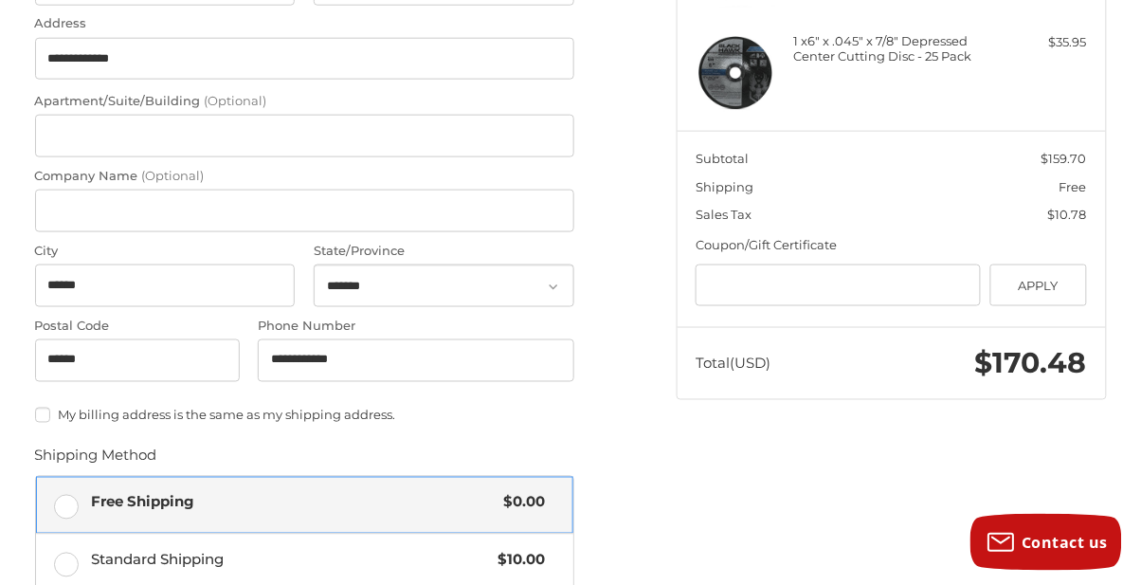
scroll to position [456, 0]
